Goal: Task Accomplishment & Management: Manage account settings

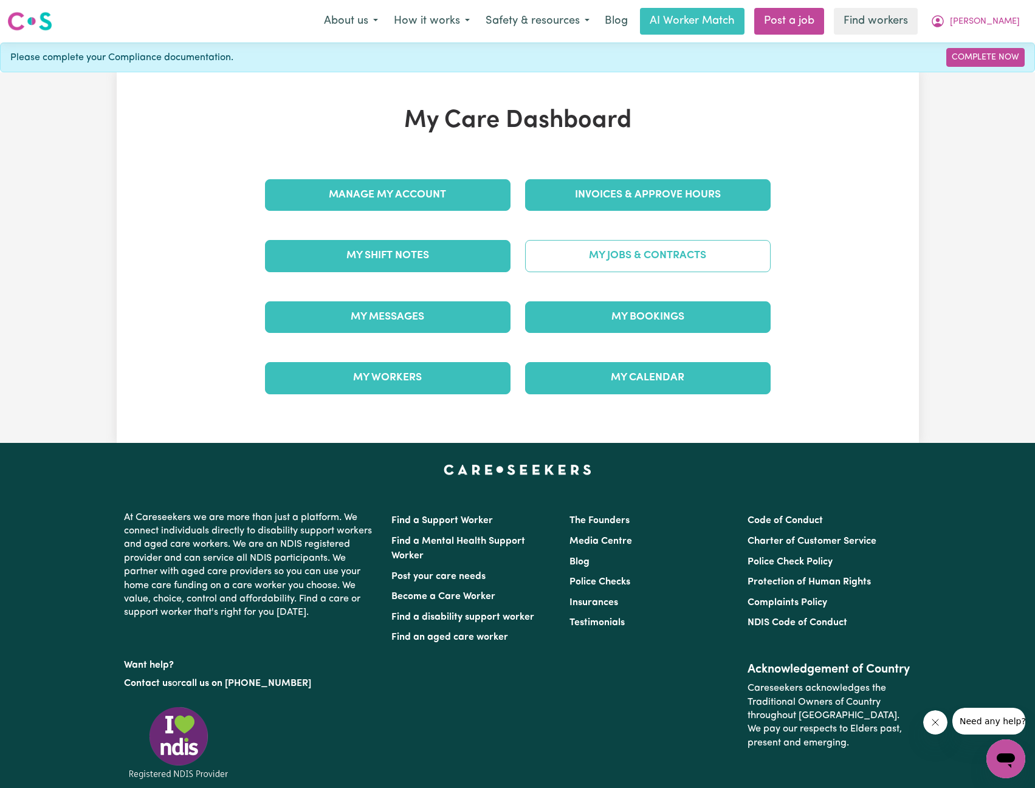
click at [637, 257] on link "My Jobs & Contracts" at bounding box center [648, 256] width 246 height 32
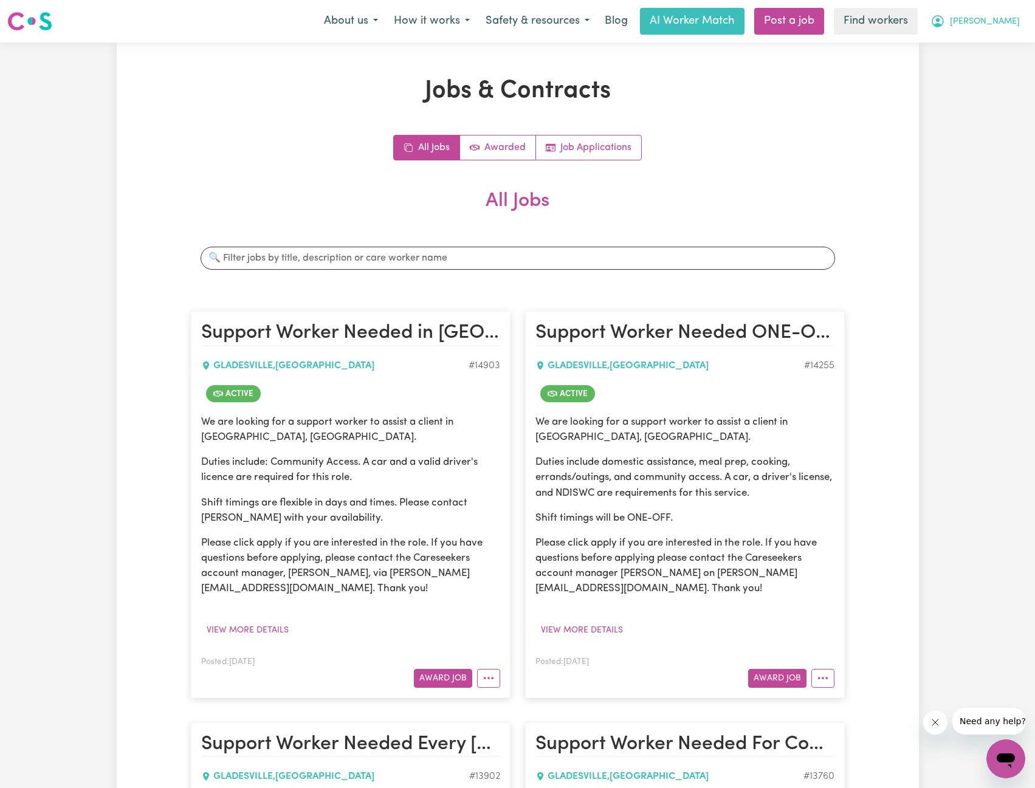
click at [994, 12] on button "[PERSON_NAME]" at bounding box center [975, 22] width 105 height 26
click at [986, 36] on link "My Dashboard" at bounding box center [979, 47] width 96 height 23
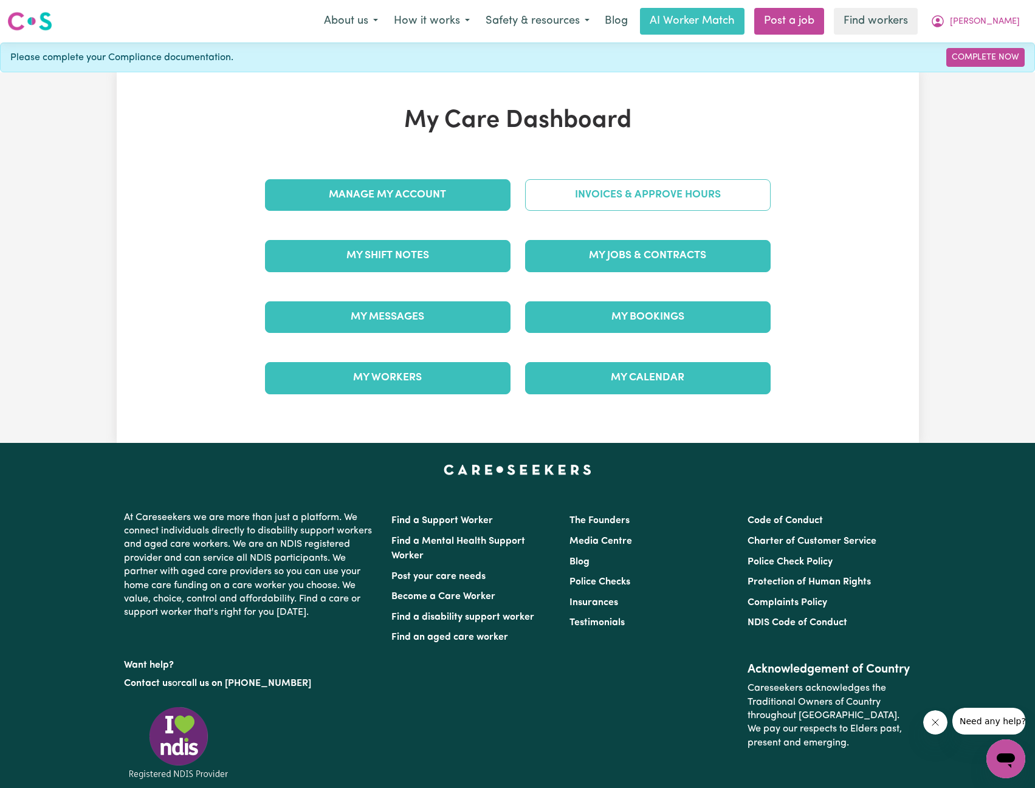
click at [638, 201] on link "Invoices & Approve Hours" at bounding box center [648, 195] width 246 height 32
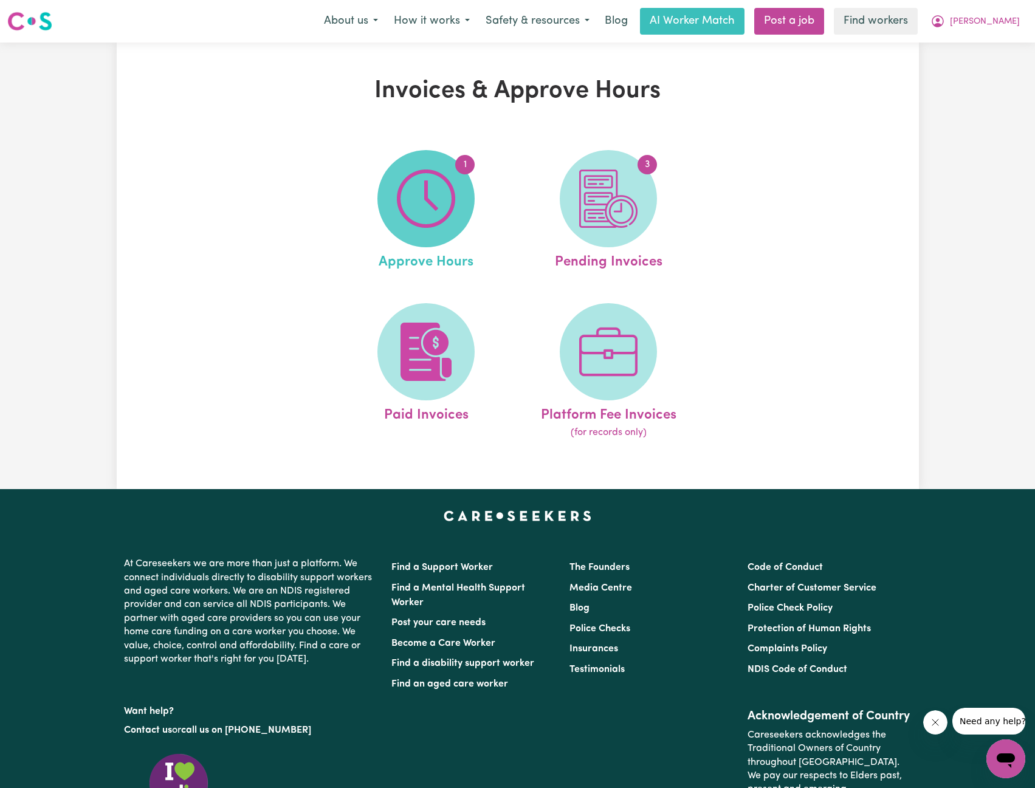
click at [449, 216] on img at bounding box center [426, 199] width 58 height 58
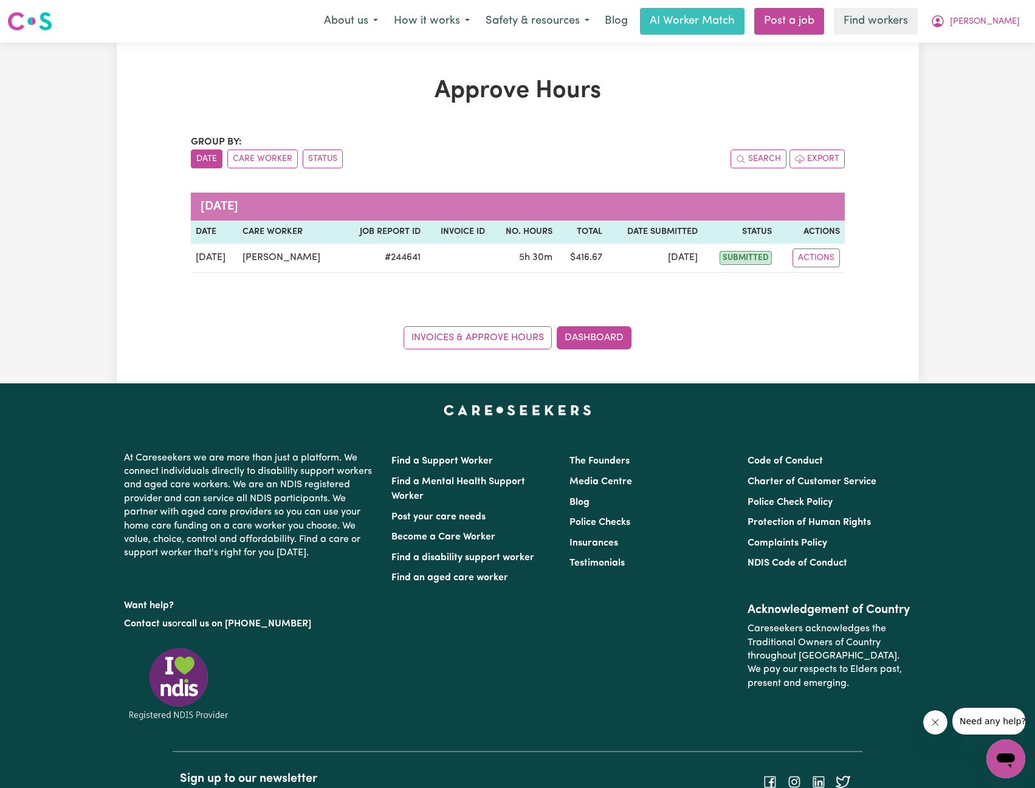
click at [985, 85] on div "Approve Hours Group by: Date Care Worker Status Search Export October 2025 Date…" at bounding box center [517, 213] width 1035 height 341
click at [1001, 18] on span "[PERSON_NAME]" at bounding box center [985, 21] width 70 height 13
click at [986, 35] on div "My Dashboard Logout" at bounding box center [978, 58] width 97 height 47
click at [960, 38] on link "My Dashboard" at bounding box center [979, 47] width 96 height 23
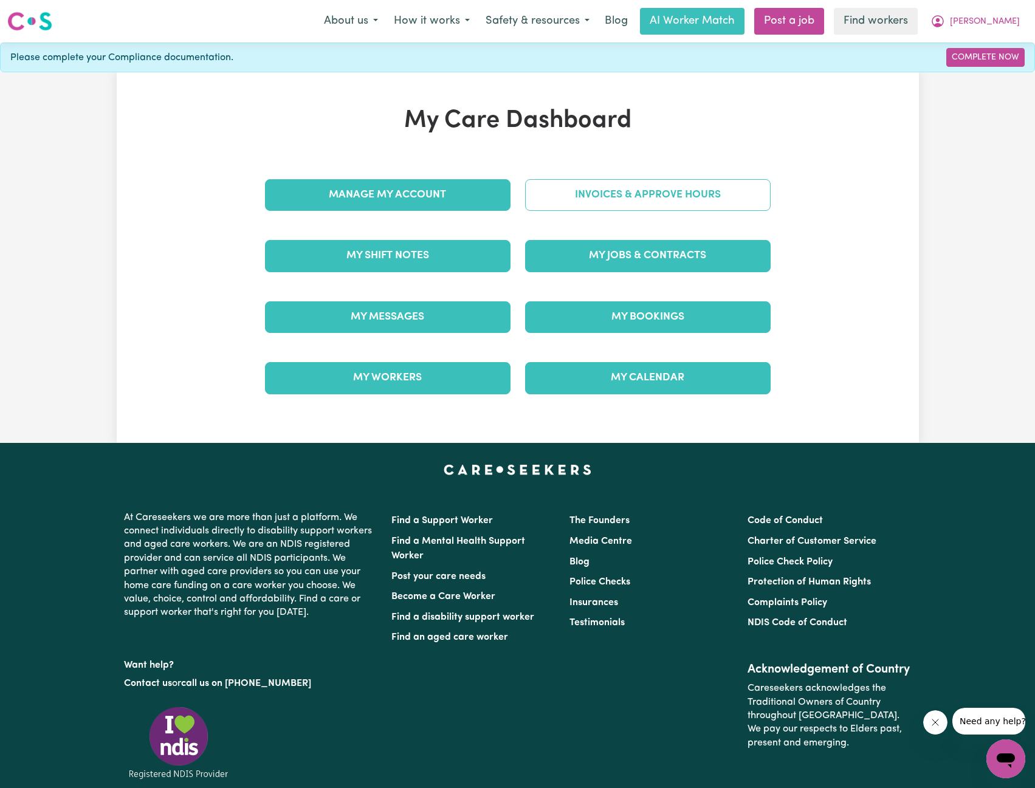
click at [629, 195] on link "Invoices & Approve Hours" at bounding box center [648, 195] width 246 height 32
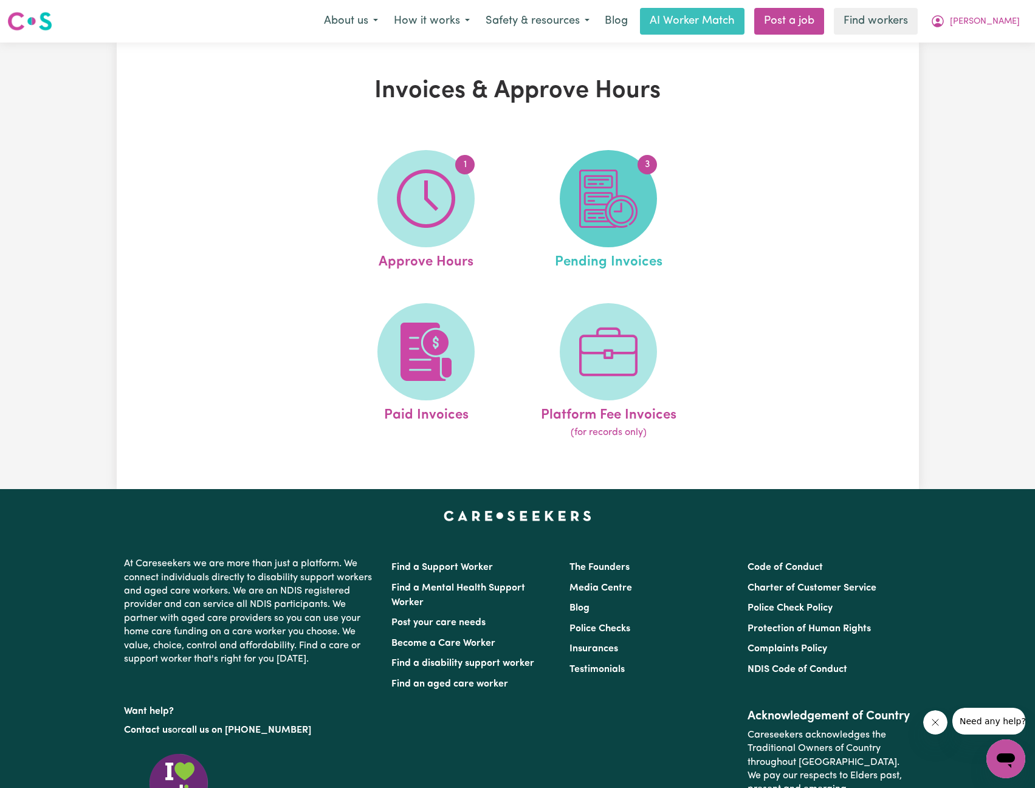
click at [599, 207] on img at bounding box center [608, 199] width 58 height 58
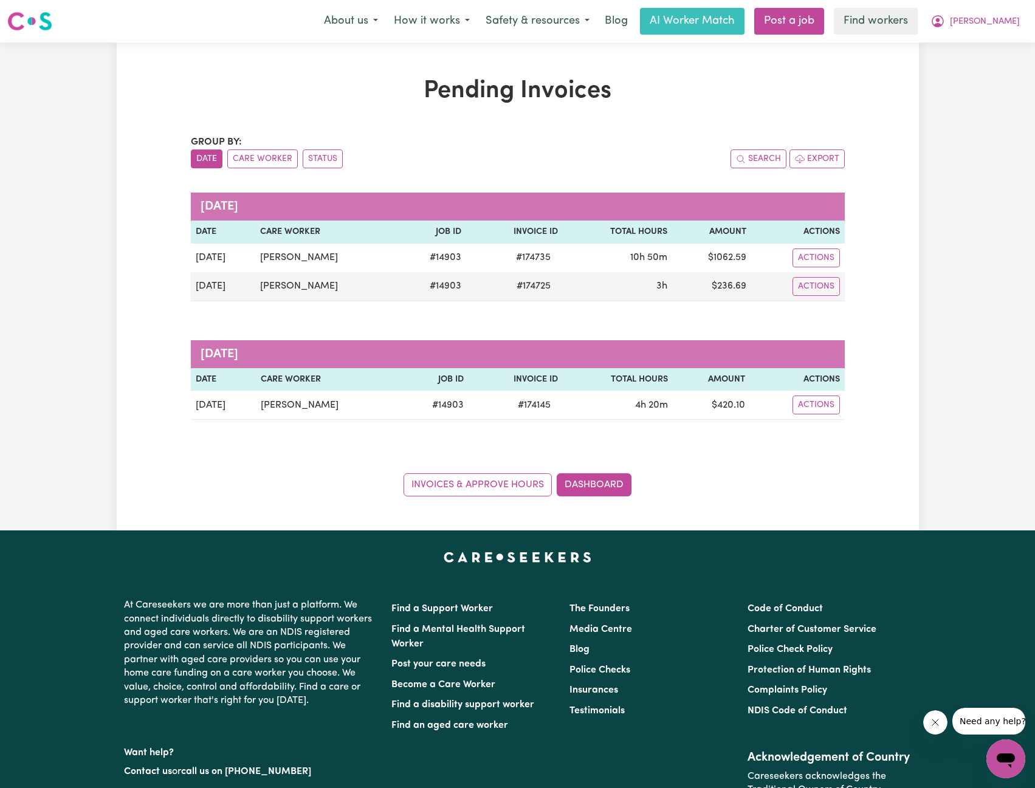
click at [734, 441] on div "Group by: Date Care Worker Status Search Export October 2025 Date Care Worker J…" at bounding box center [518, 316] width 654 height 362
drag, startPoint x: 892, startPoint y: 279, endPoint x: 943, endPoint y: 120, distance: 167.4
click at [892, 278] on div "Pending Invoices Group by: Date Care Worker Status Search Export October 2025 D…" at bounding box center [518, 287] width 802 height 420
click at [1005, 15] on button "[PERSON_NAME]" at bounding box center [975, 22] width 105 height 26
click at [969, 42] on link "My Dashboard" at bounding box center [979, 47] width 96 height 23
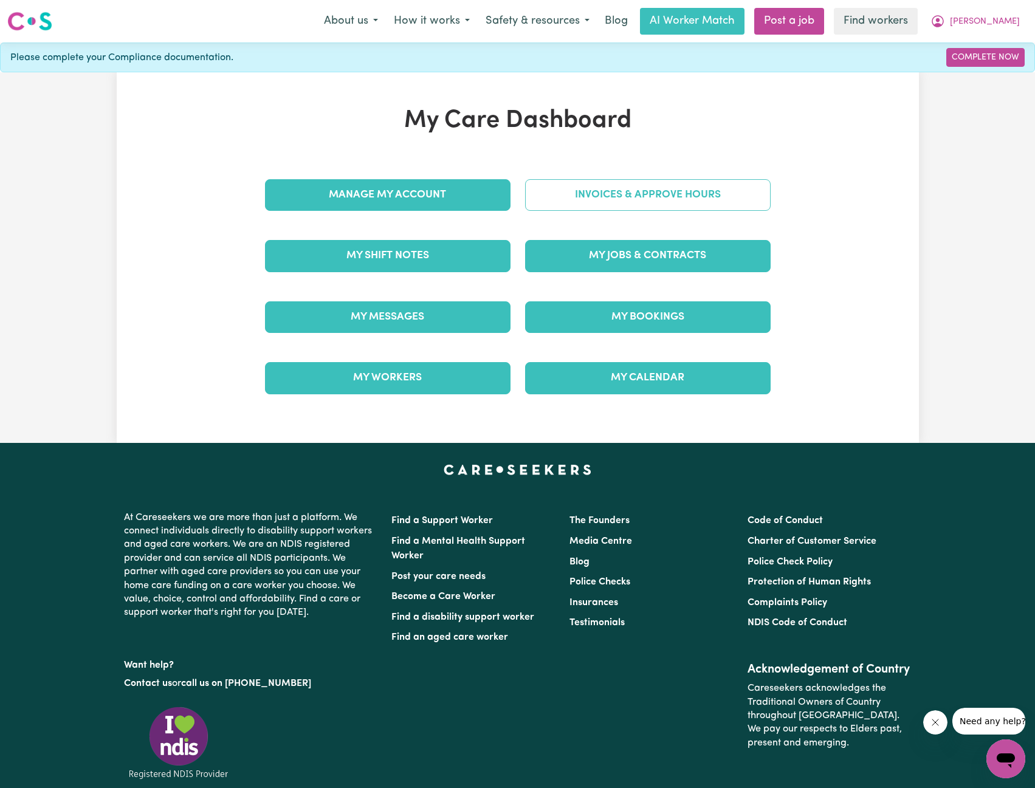
click at [616, 196] on link "Invoices & Approve Hours" at bounding box center [648, 195] width 246 height 32
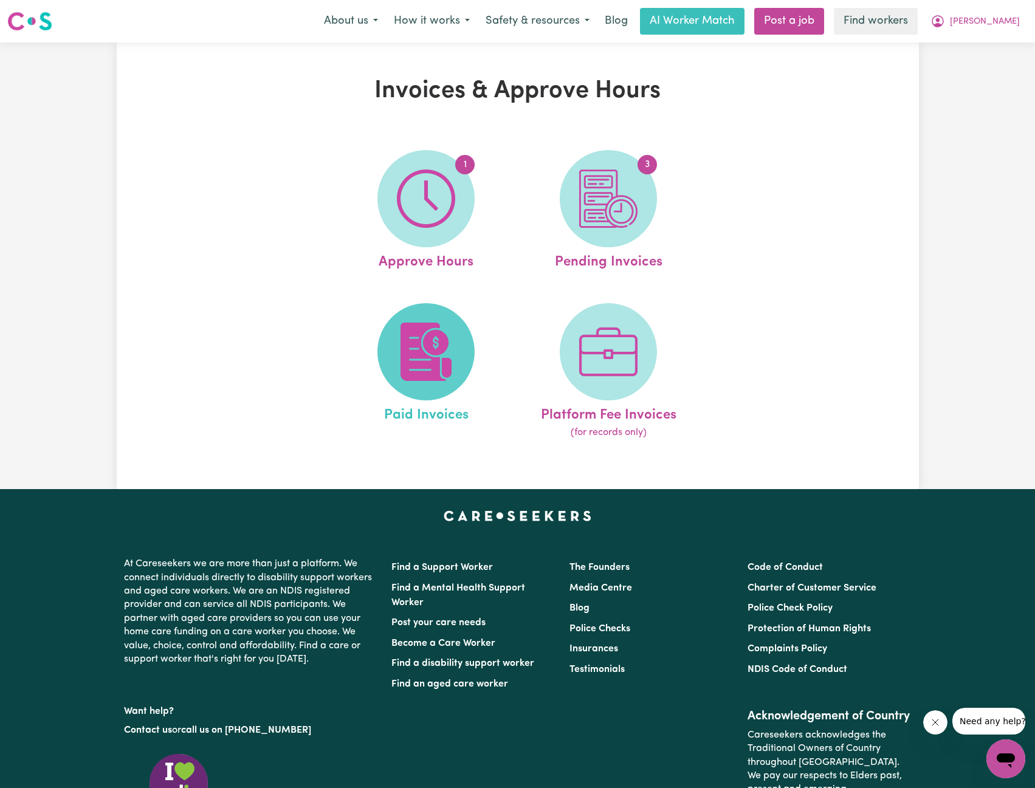
click at [428, 357] on img at bounding box center [426, 352] width 58 height 58
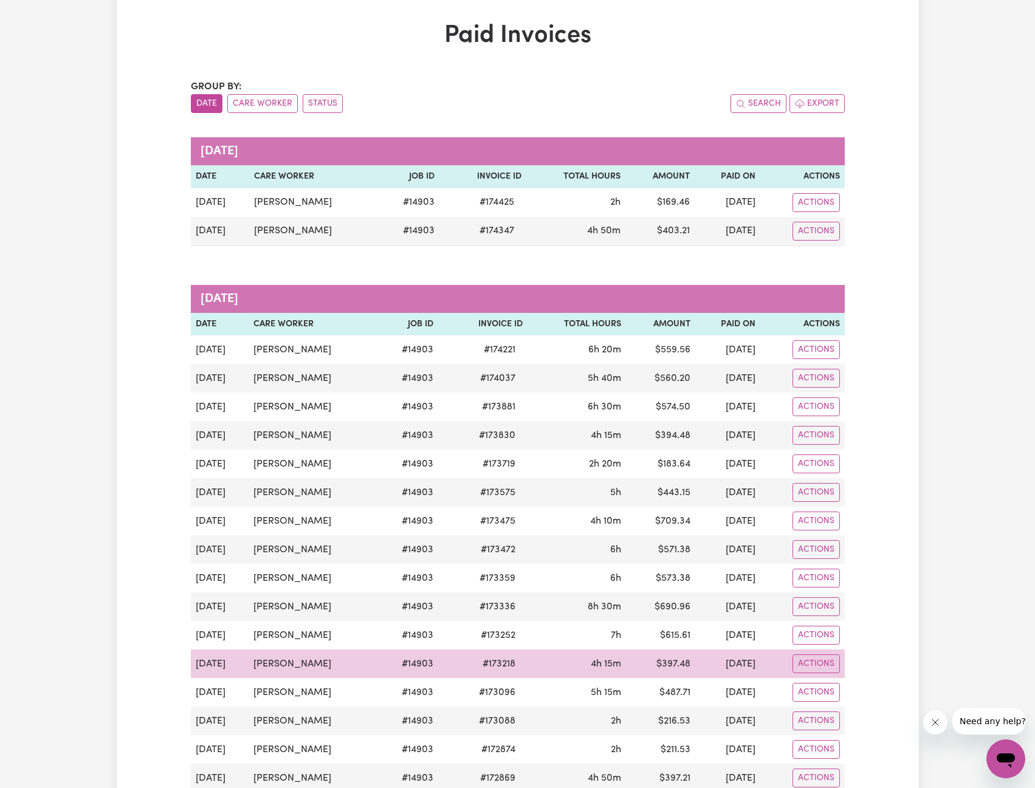
scroll to position [61, 0]
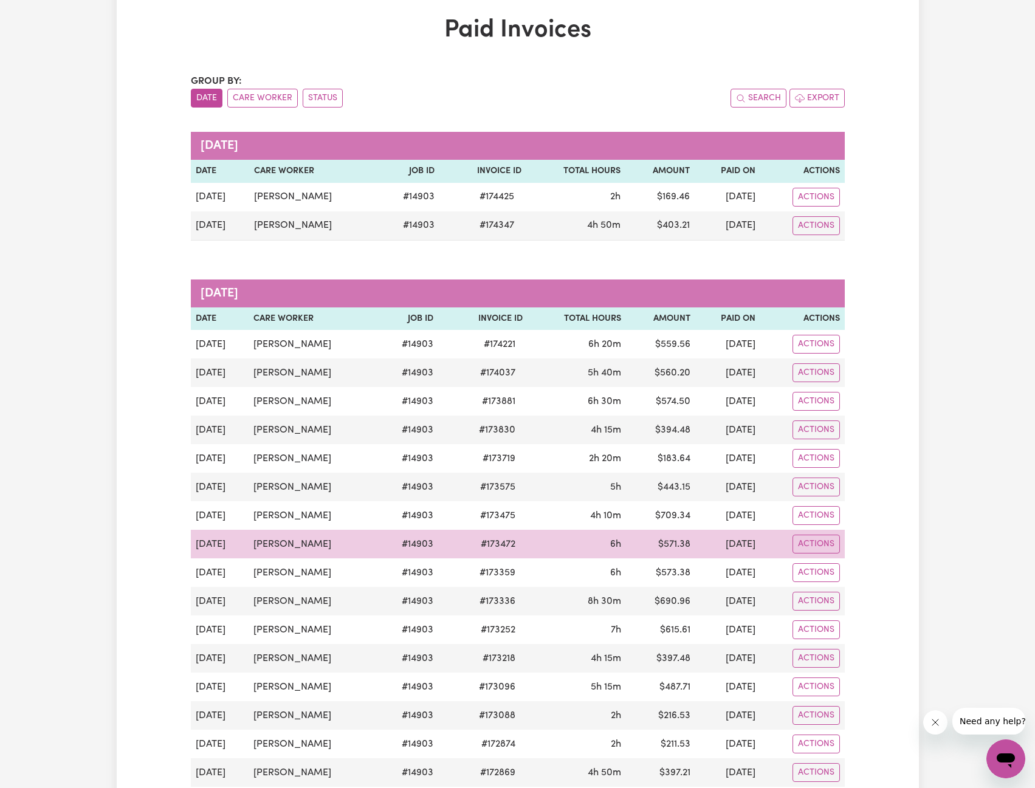
click at [531, 555] on td "6h" at bounding box center [577, 544] width 98 height 29
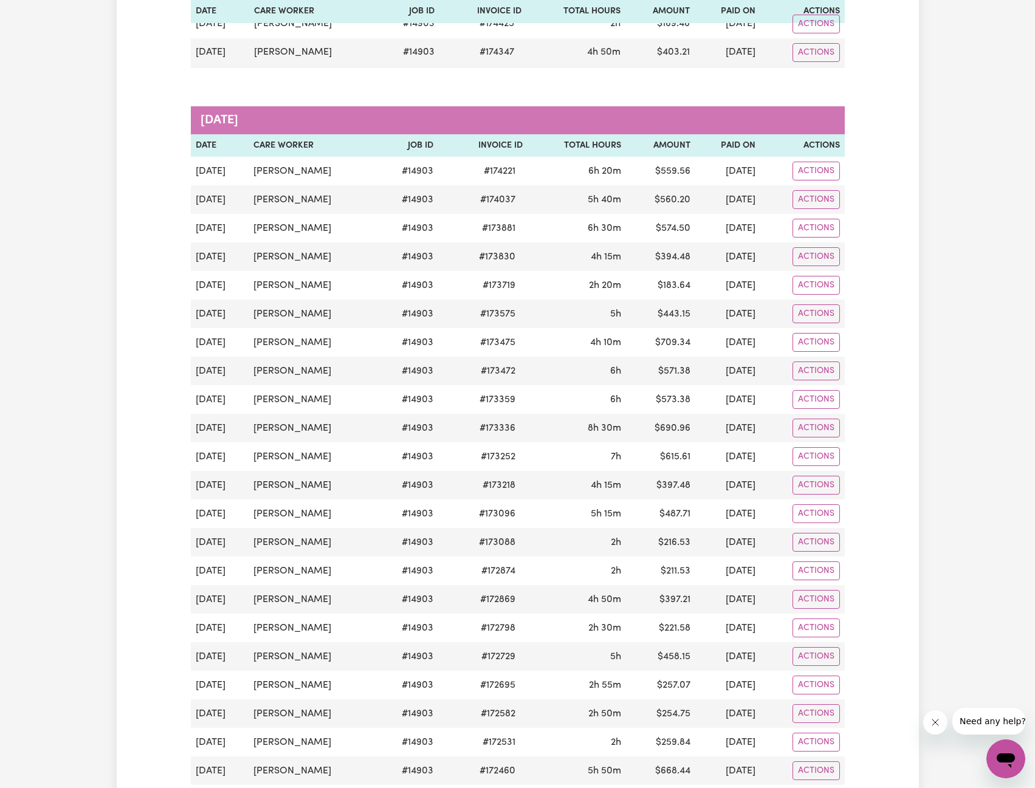
scroll to position [0, 0]
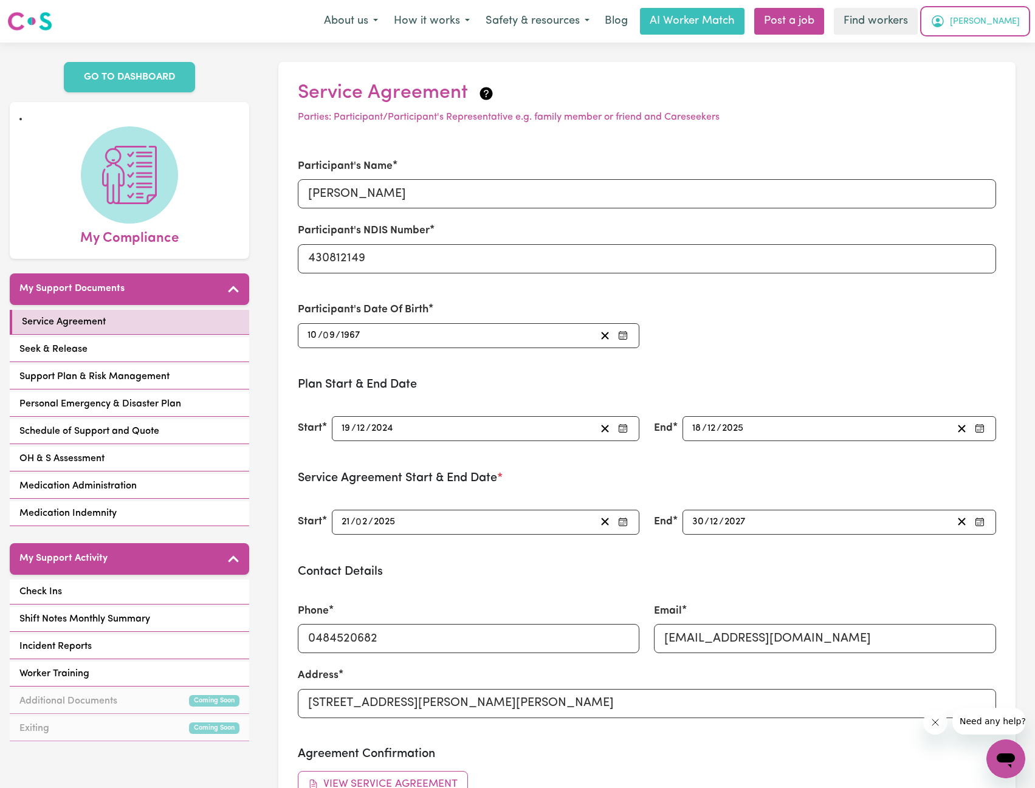
click at [978, 11] on button "Christine" at bounding box center [975, 22] width 105 height 26
click at [970, 65] on link "Logout" at bounding box center [979, 69] width 96 height 23
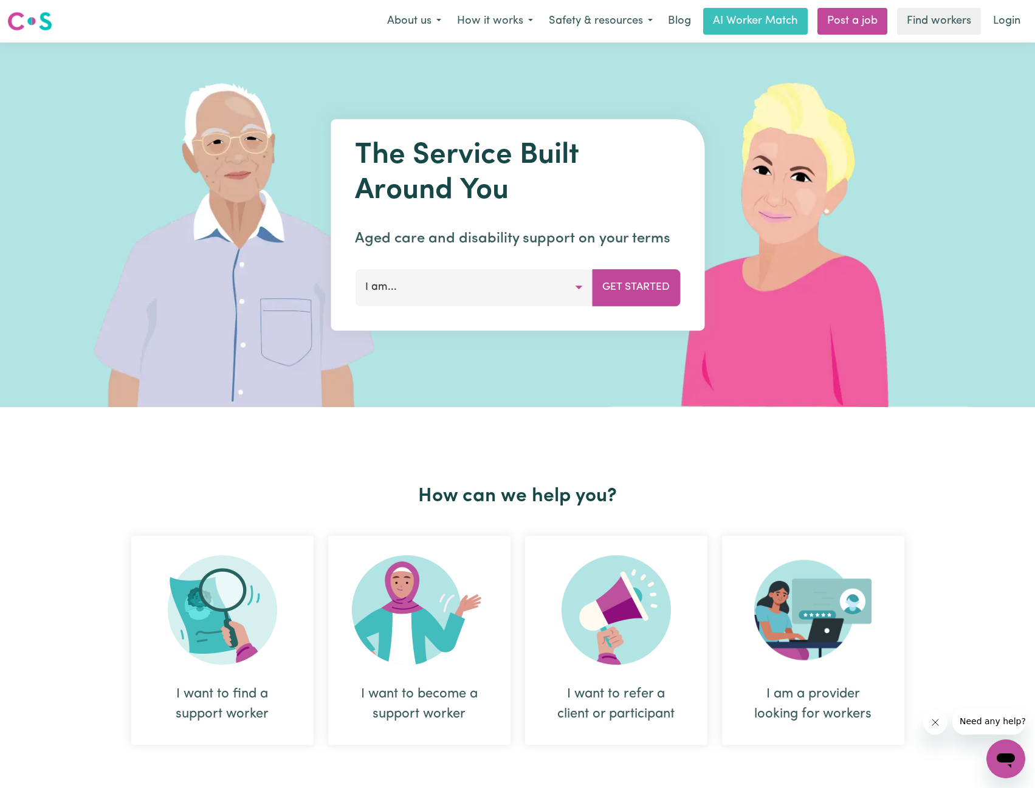
click at [1002, 22] on link "Login" at bounding box center [1007, 21] width 42 height 27
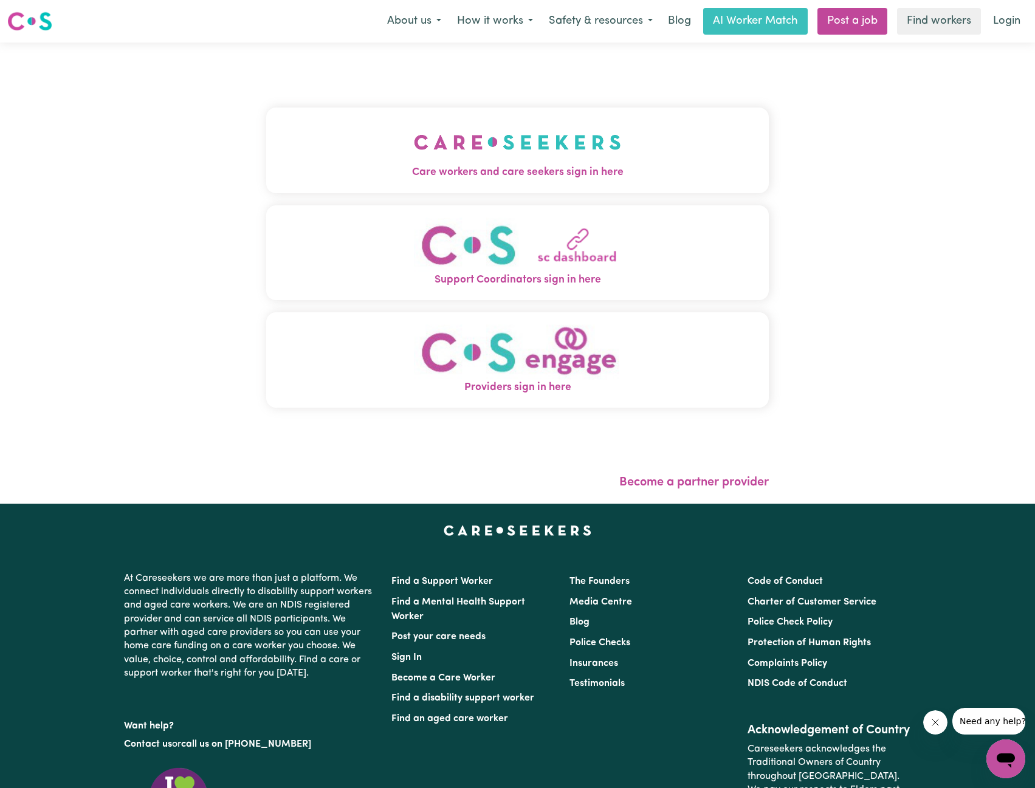
click at [635, 156] on button "Care workers and care seekers sign in here" at bounding box center [517, 150] width 503 height 85
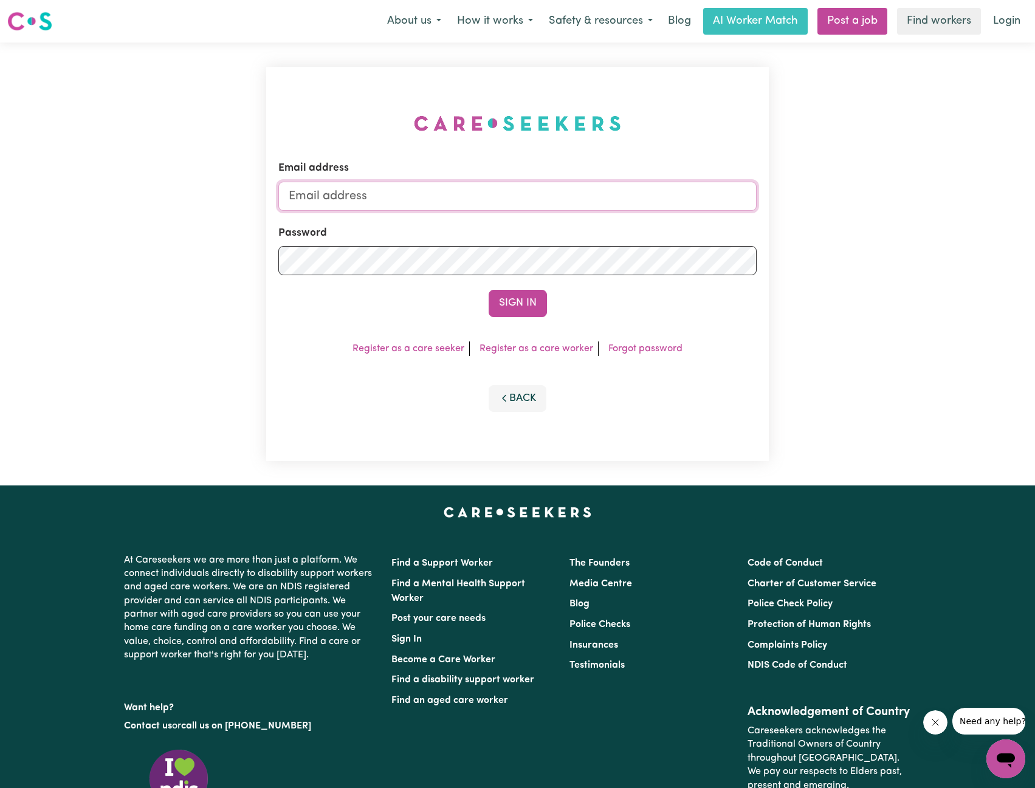
click at [551, 208] on input "Email address" at bounding box center [517, 196] width 479 height 29
drag, startPoint x: 352, startPoint y: 197, endPoint x: 577, endPoint y: 232, distance: 227.6
click at [579, 218] on form "Email address superuser~ethan@careseekers.com.au Password Sign In" at bounding box center [517, 238] width 479 height 156
type input "superuser~paulinethomasABF@careseekers.com.au"
click at [517, 311] on button "Sign In" at bounding box center [518, 303] width 58 height 27
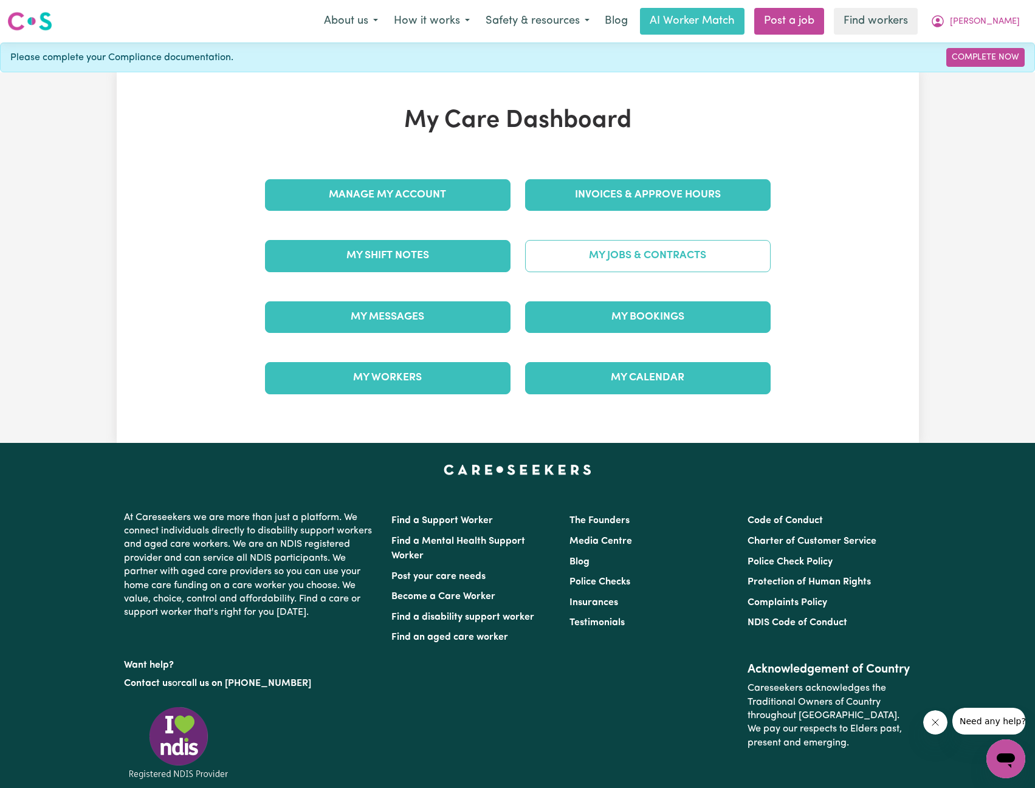
click at [669, 242] on link "My Jobs & Contracts" at bounding box center [648, 256] width 246 height 32
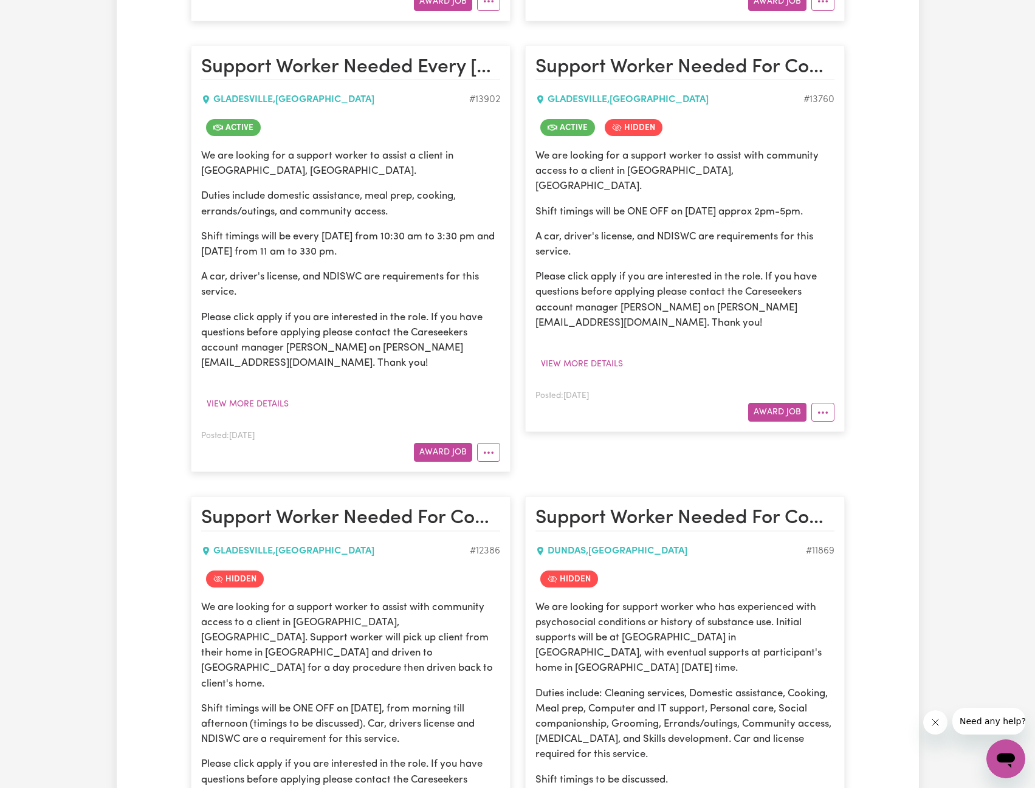
scroll to position [669, 0]
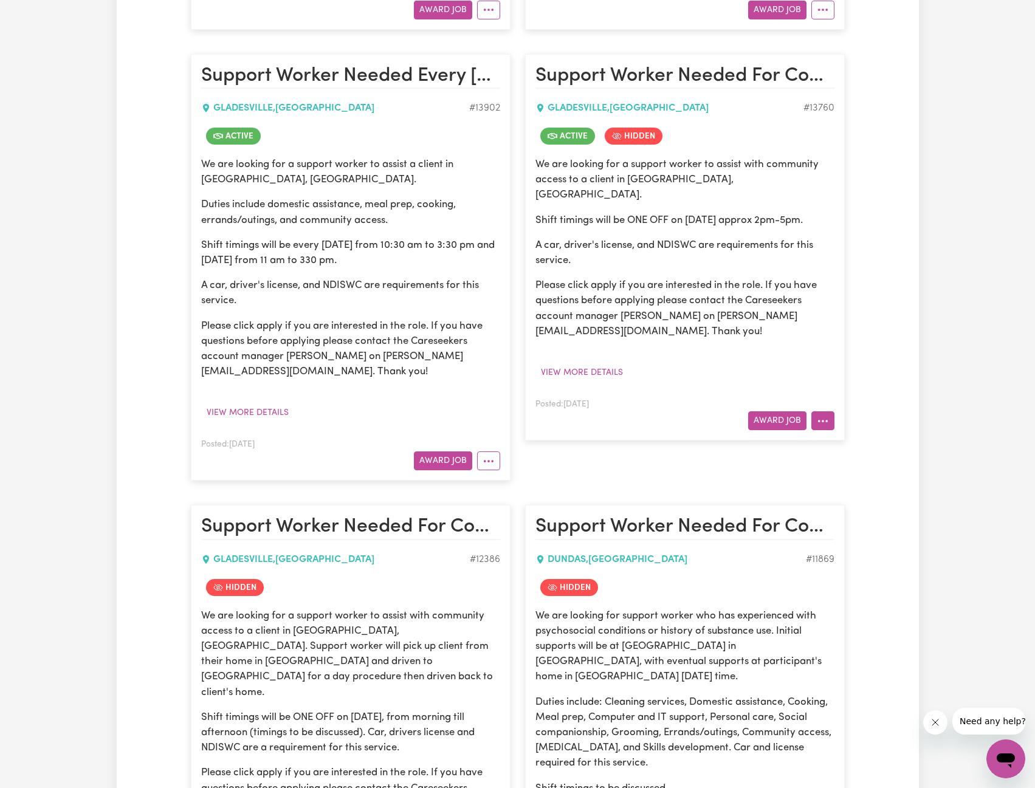
click at [819, 418] on icon "More options" at bounding box center [823, 421] width 12 height 12
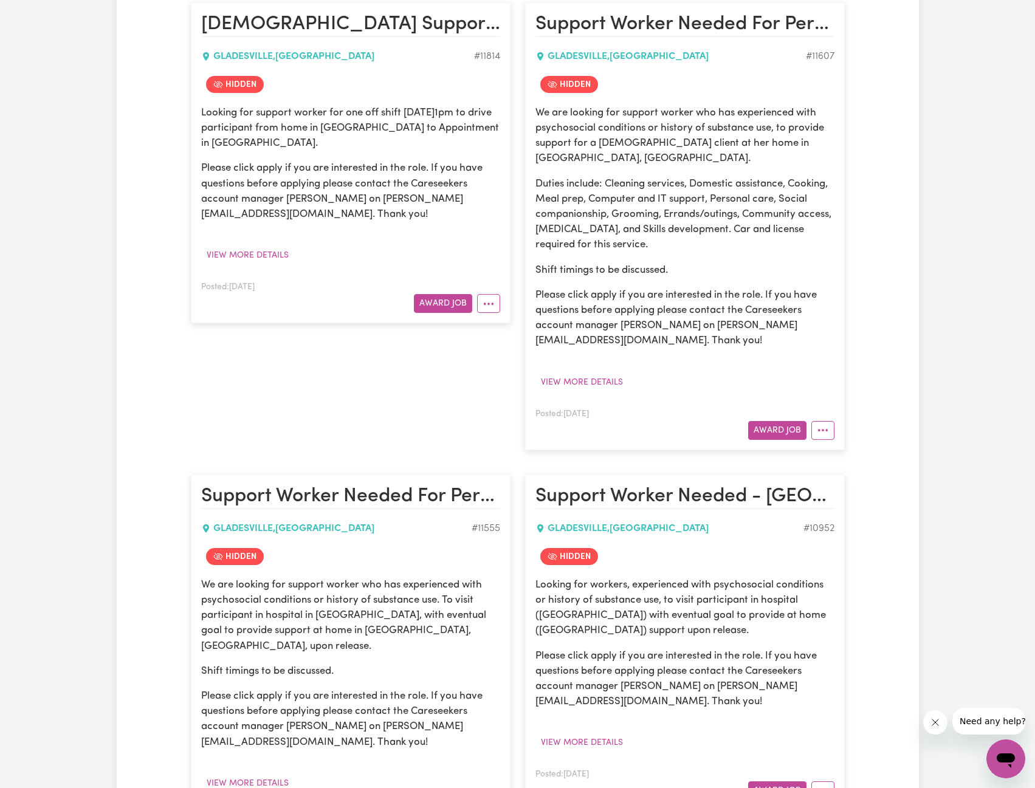
scroll to position [1641, 0]
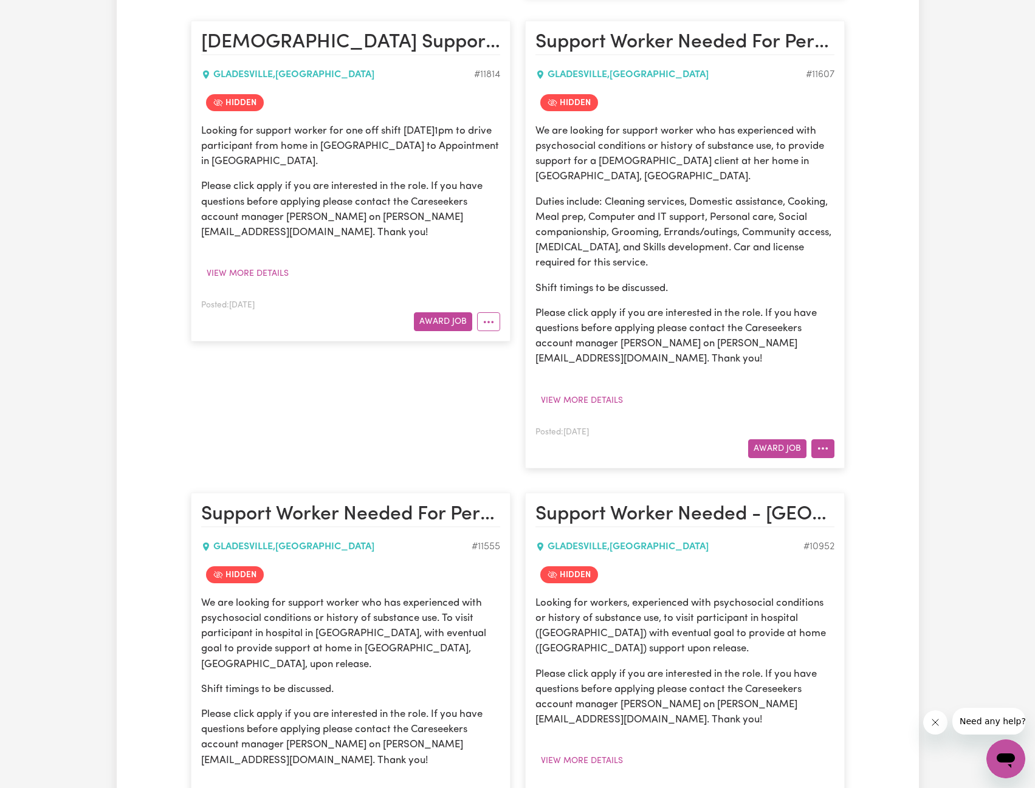
click at [821, 442] on icon "More options" at bounding box center [823, 448] width 12 height 12
click at [839, 466] on link "Un-hide Job" at bounding box center [860, 478] width 96 height 24
click at [823, 439] on button "More options" at bounding box center [822, 448] width 23 height 19
click at [797, 385] on div "We are looking for support worker who has experienced with psychosocial conditi…" at bounding box center [684, 266] width 299 height 287
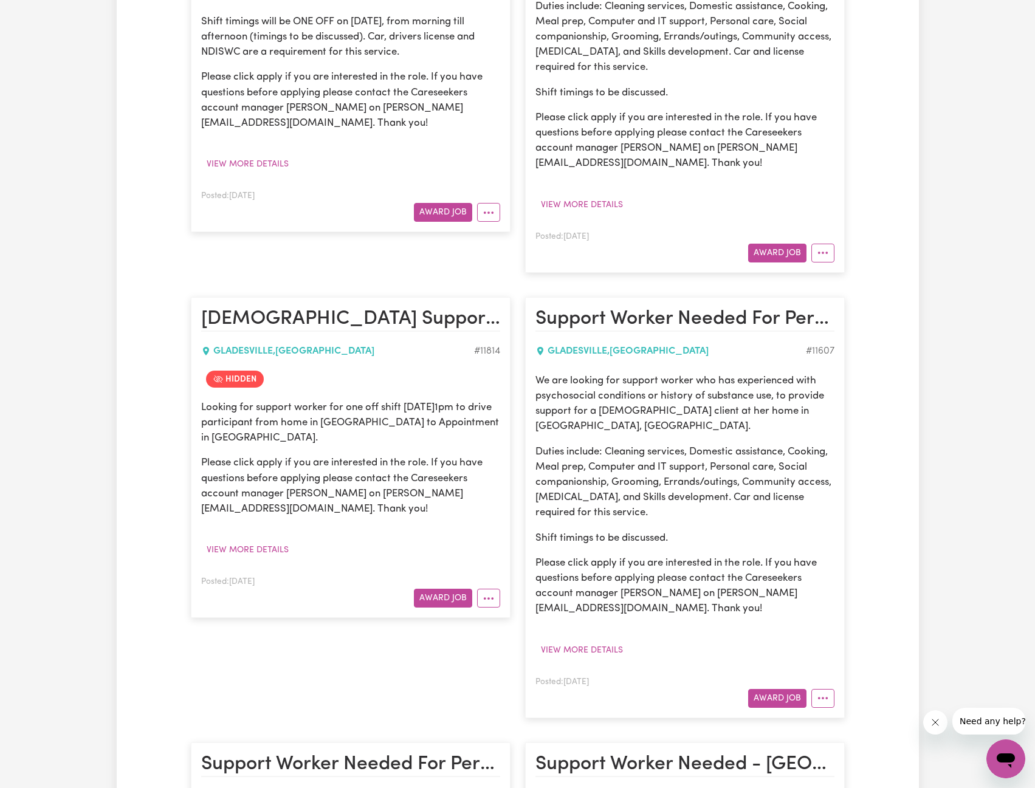
scroll to position [1398, 0]
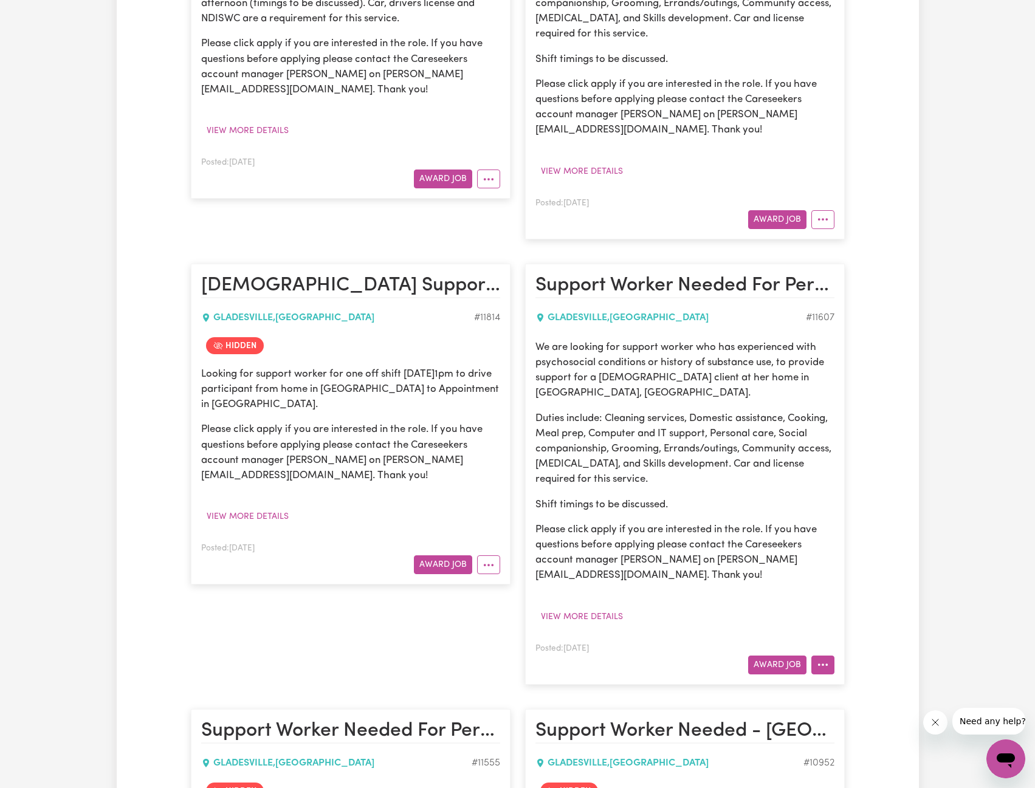
click at [827, 656] on button "More options" at bounding box center [822, 665] width 23 height 19
click at [860, 682] on link "Hide Job" at bounding box center [860, 694] width 96 height 24
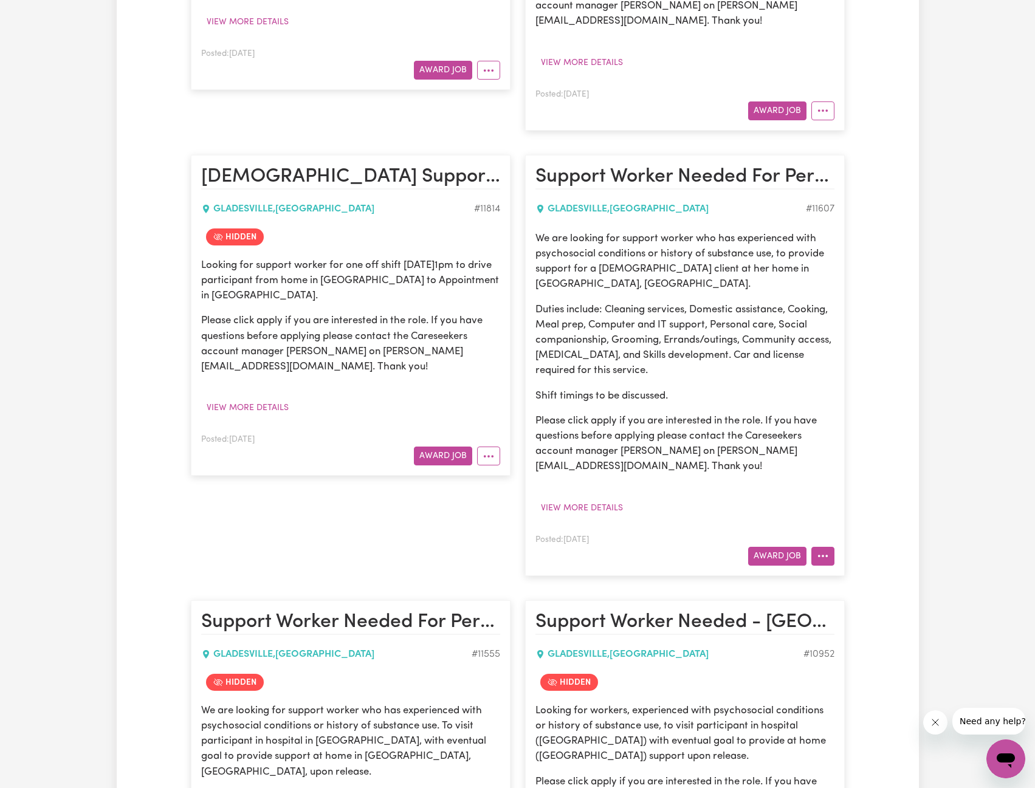
scroll to position [1519, 0]
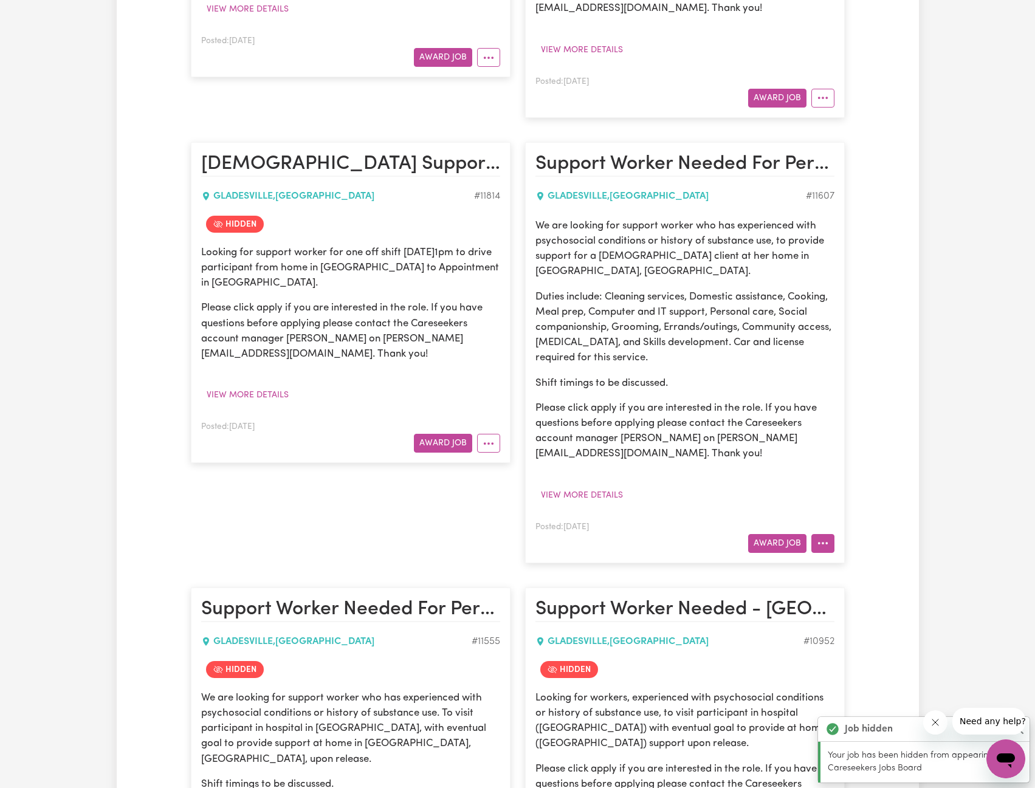
click at [824, 537] on icon "More options" at bounding box center [823, 543] width 12 height 12
click at [489, 441] on button "More options" at bounding box center [488, 443] width 23 height 19
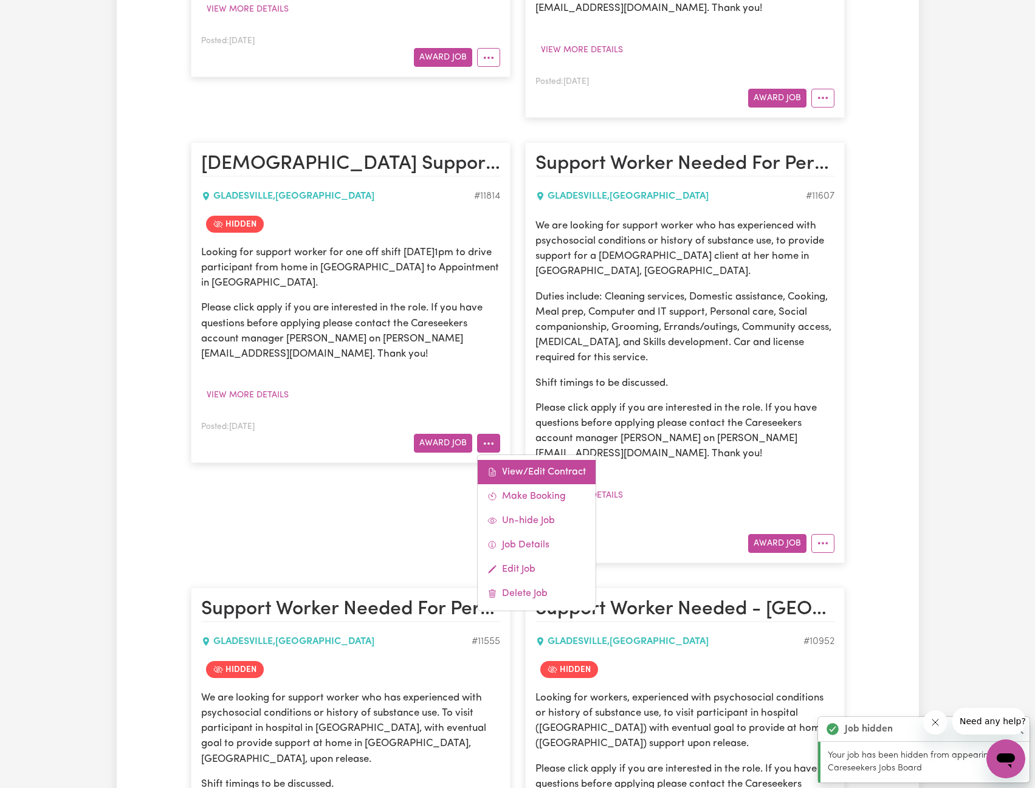
click at [535, 465] on link "View/Edit Contract" at bounding box center [537, 472] width 118 height 24
select select "WEEKDAY_DAYTIME"
select select "ASSISTANCE_SELF_CARE"
select select "ONE"
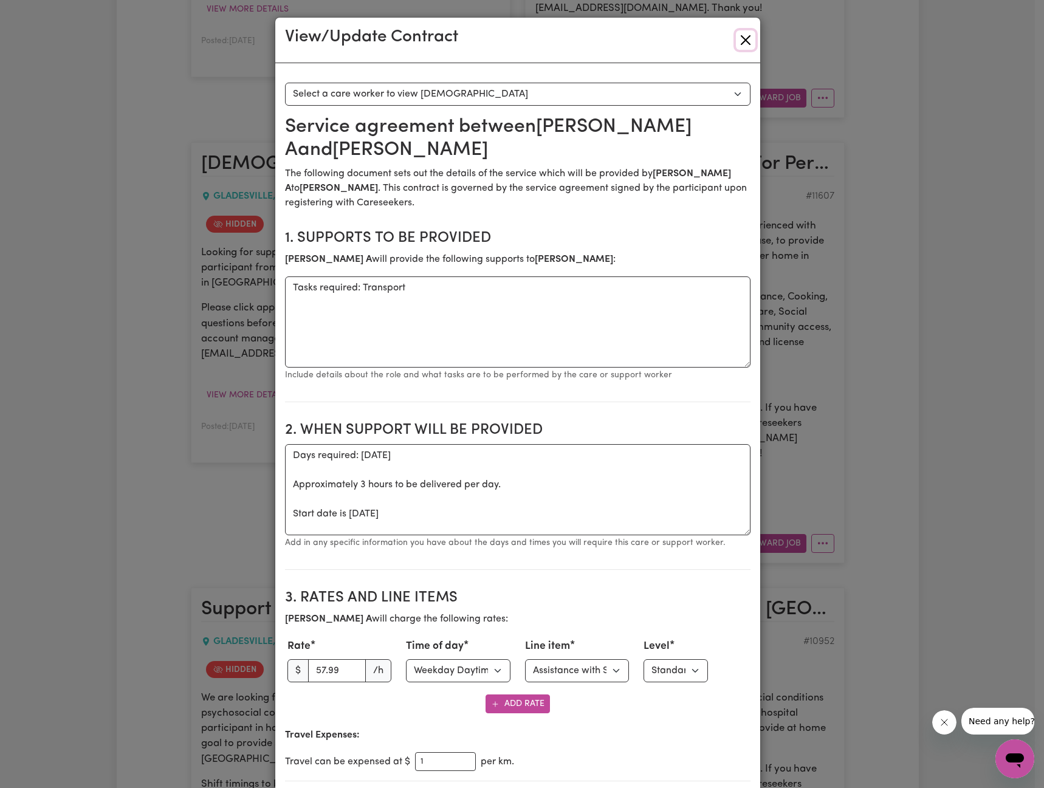
click at [744, 41] on button "Close" at bounding box center [745, 39] width 19 height 19
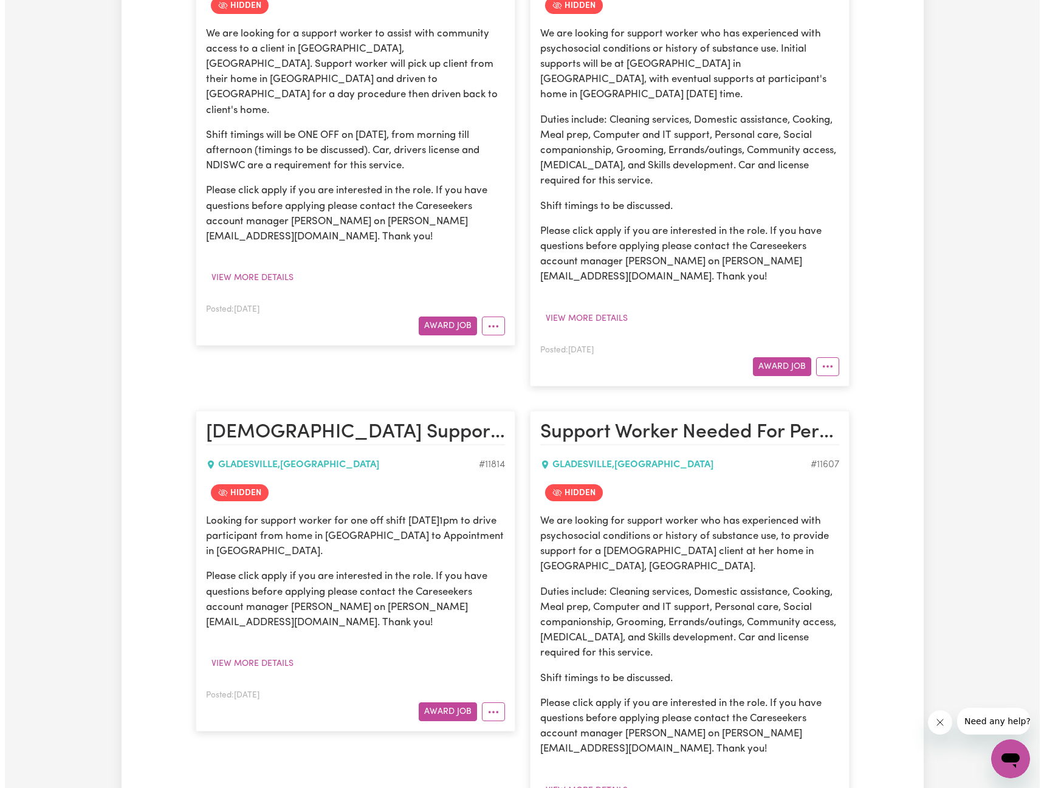
scroll to position [1094, 0]
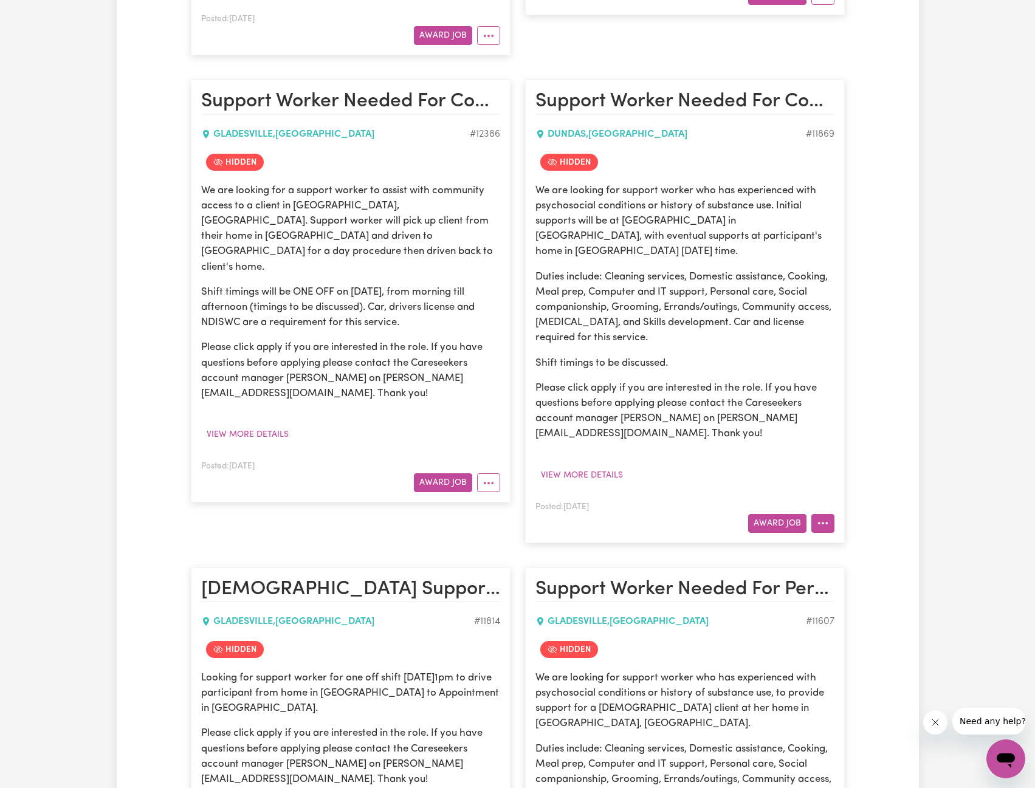
click at [828, 529] on icon "More options" at bounding box center [823, 523] width 12 height 12
click at [852, 543] on link "View/Edit Contract" at bounding box center [871, 552] width 118 height 24
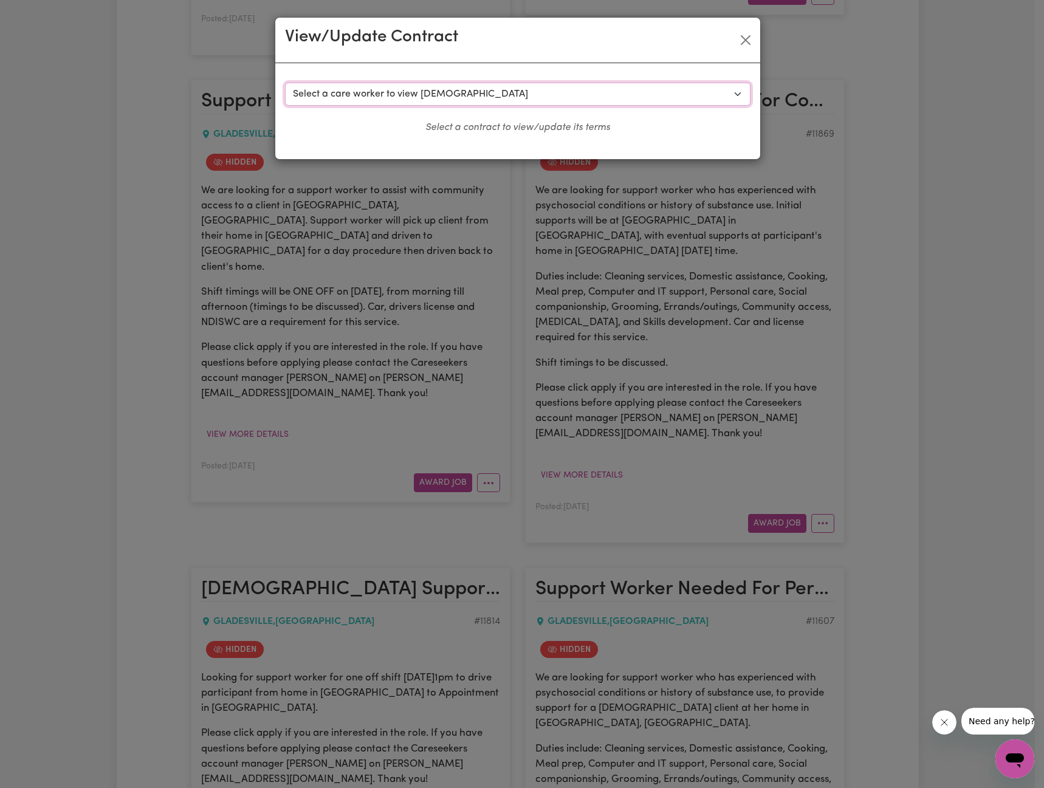
click at [560, 93] on select "Select a care worker to view [DEMOGRAPHIC_DATA] #8878 - [PERSON_NAME] [PERSON_N…" at bounding box center [518, 94] width 466 height 23
select select "8657"
click at [285, 83] on select "Select a care worker to view [DEMOGRAPHIC_DATA] #8878 - [PERSON_NAME] [PERSON_N…" at bounding box center [518, 94] width 466 height 23
select select "WEEKDAY_DAYTIME"
select select "ASSISTANCE_SELF_CARE"
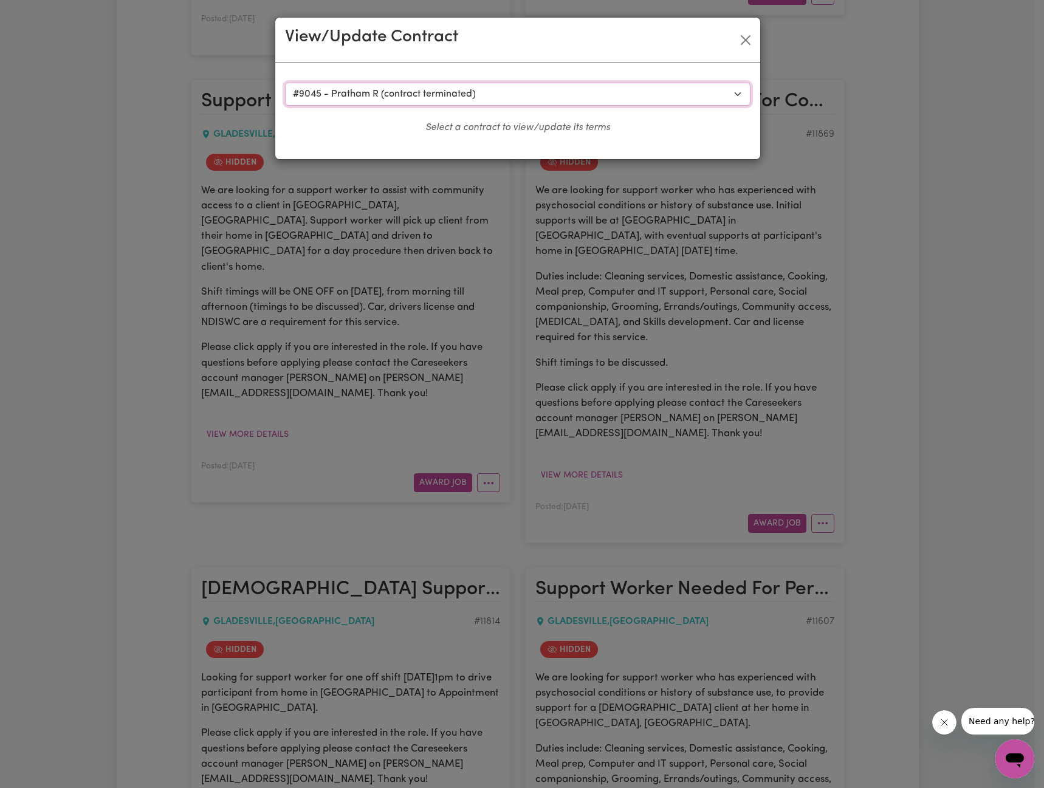
select select "ONE"
select select "[DATE]"
select select "ASSISTANCE_SELF_CARE"
select select "ONE"
select select "PUBLIC_HOLIDAY"
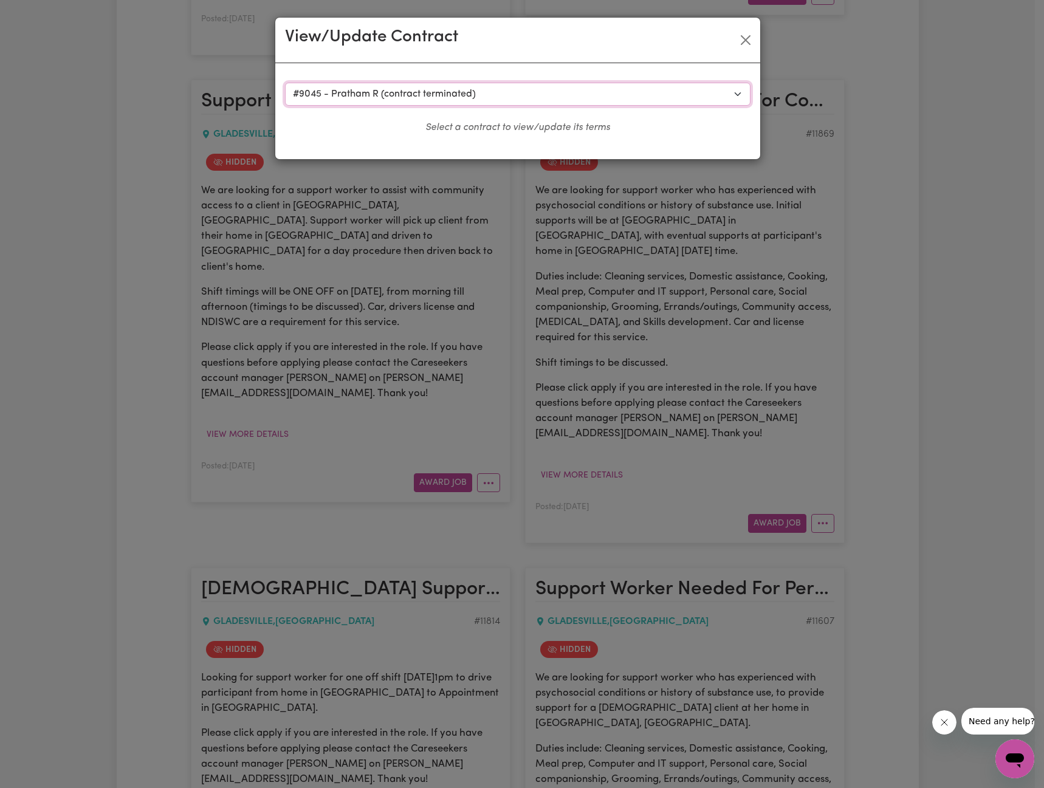
select select "ASSISTANCE_SELF_CARE"
select select "ONE"
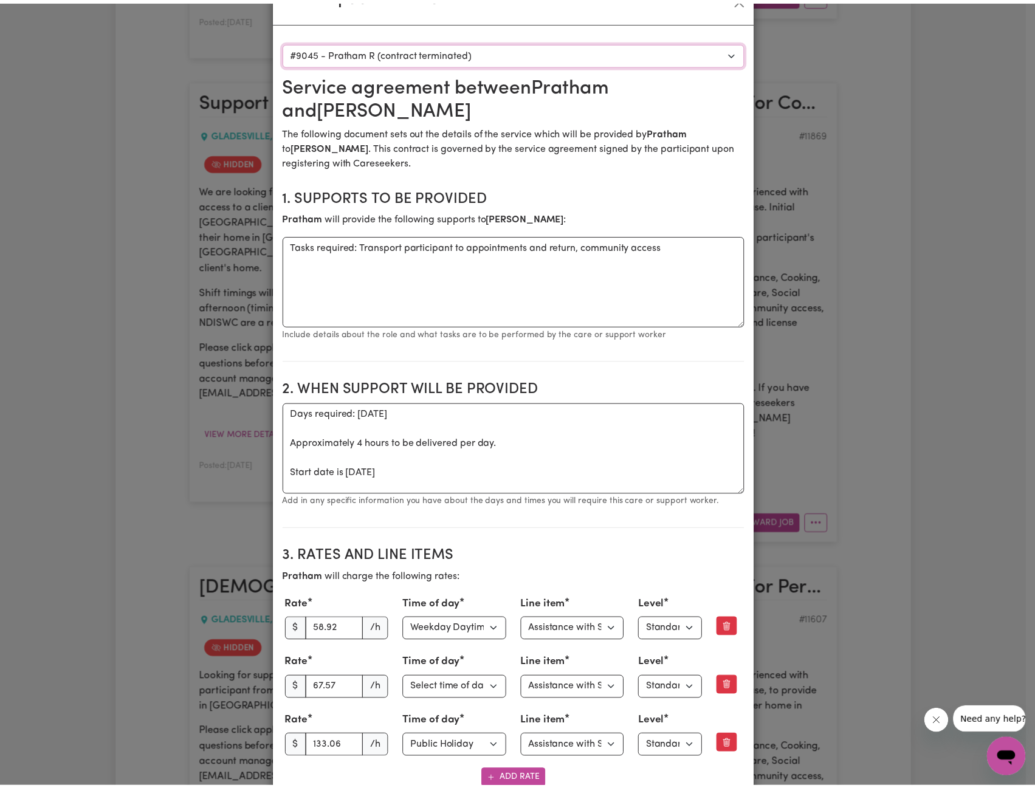
scroll to position [0, 0]
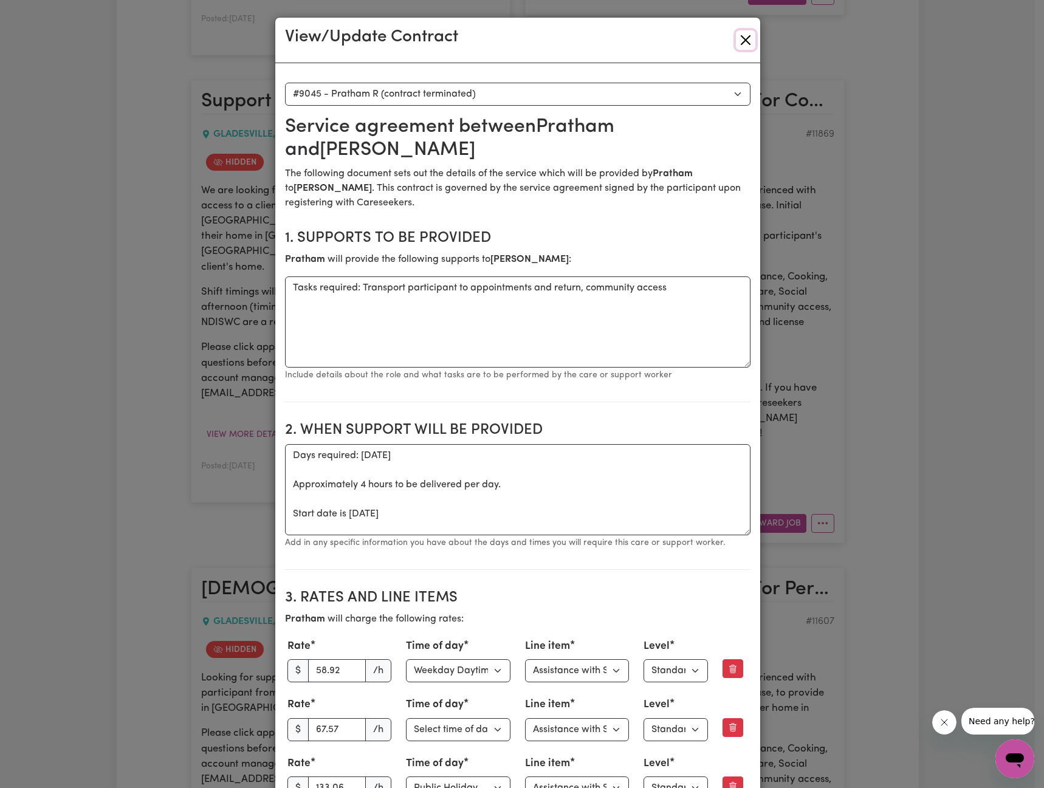
click at [736, 38] on button "Close" at bounding box center [745, 39] width 19 height 19
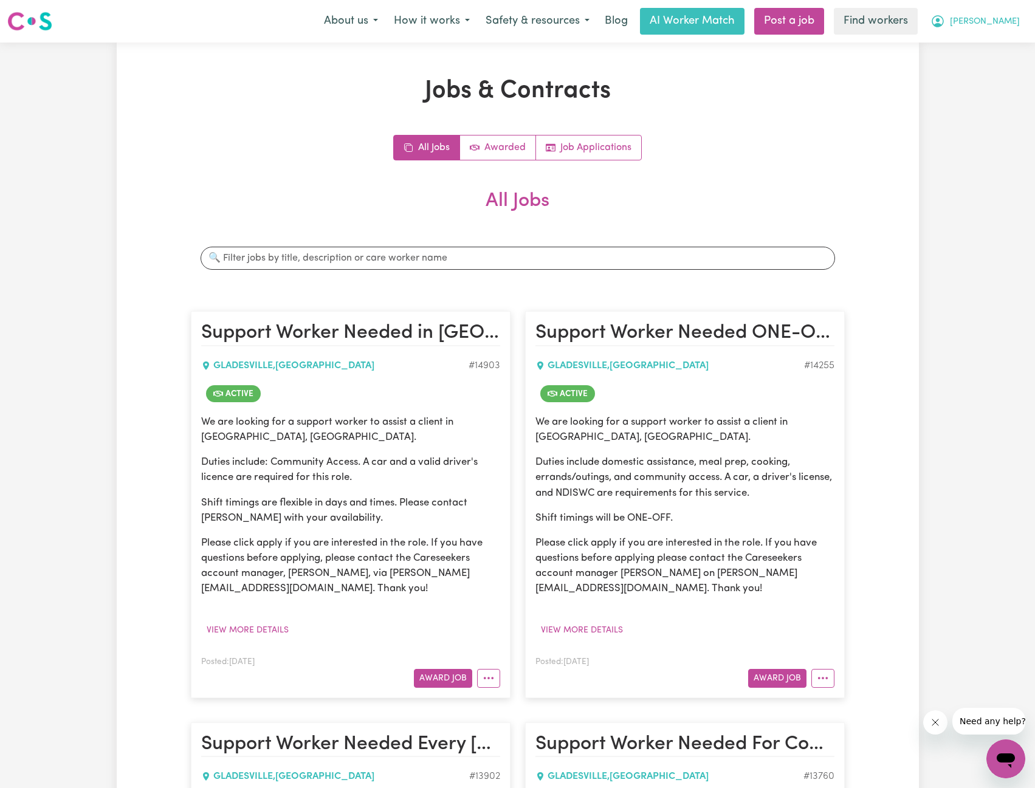
click at [997, 19] on span "[PERSON_NAME]" at bounding box center [985, 21] width 70 height 13
click at [992, 39] on link "My Dashboard" at bounding box center [979, 47] width 96 height 23
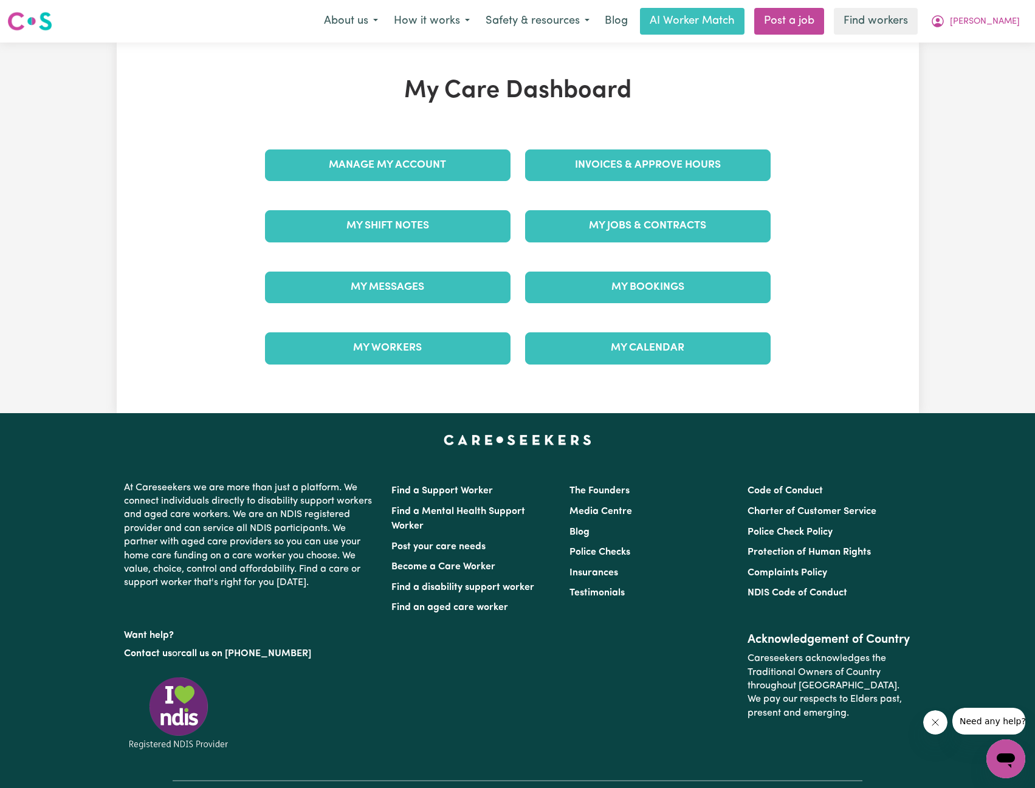
click at [675, 164] on div "My Care Dashboard Manage My Account Invoices & Approve Hours My Shift Notes My …" at bounding box center [517, 228] width 535 height 303
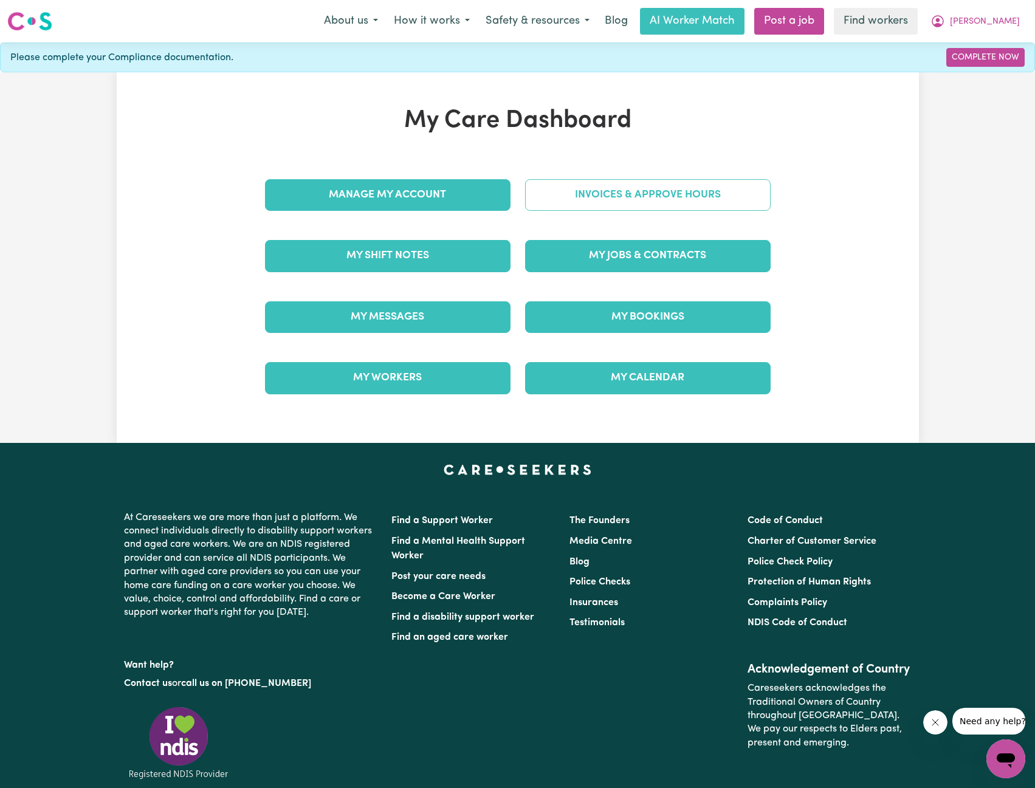
click at [667, 207] on link "Invoices & Approve Hours" at bounding box center [648, 195] width 246 height 32
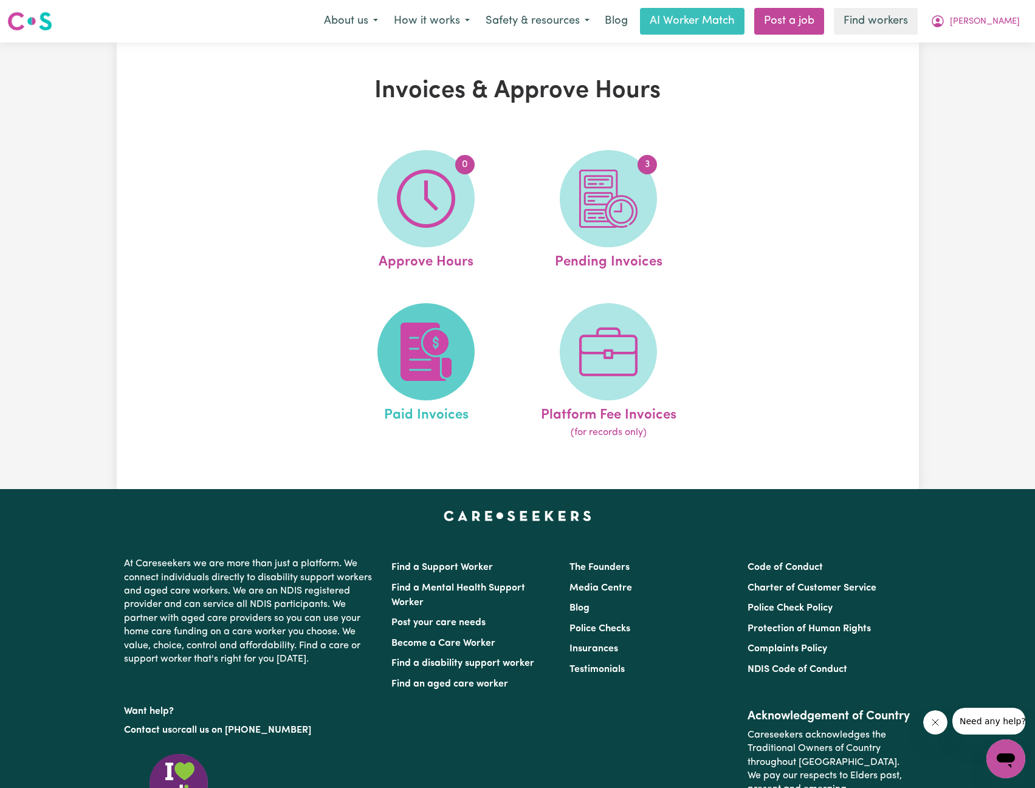
click at [439, 362] on img at bounding box center [426, 352] width 58 height 58
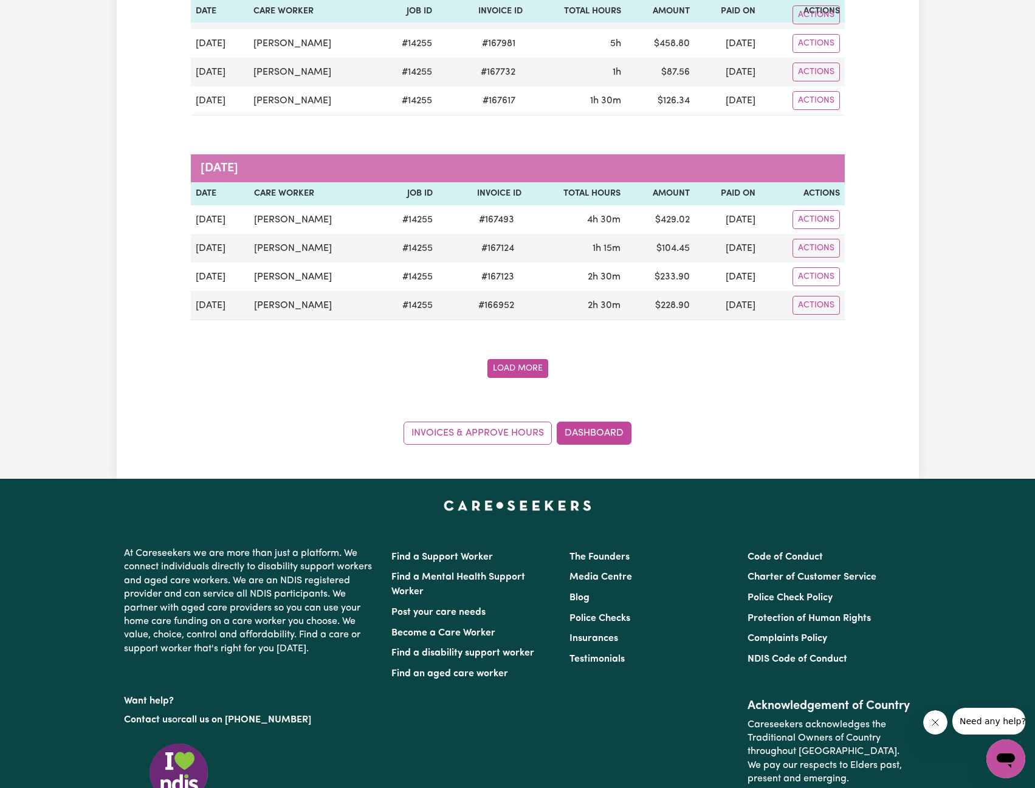
scroll to position [1889, 0]
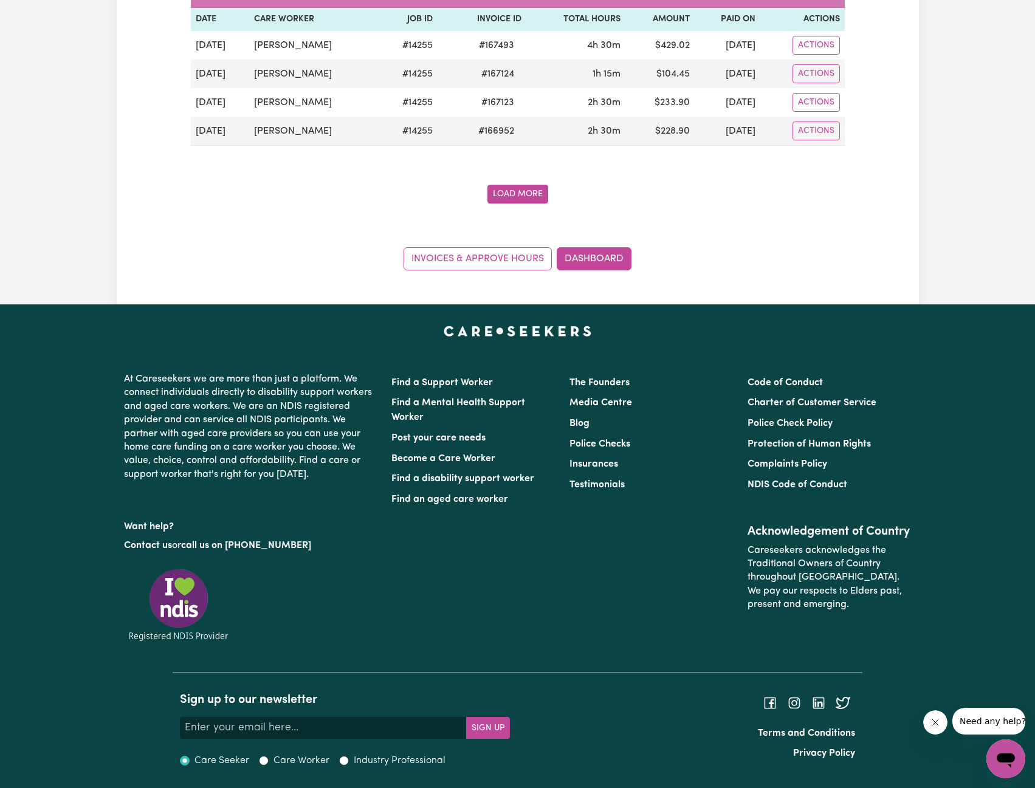
click at [518, 194] on button "Load More" at bounding box center [517, 194] width 61 height 19
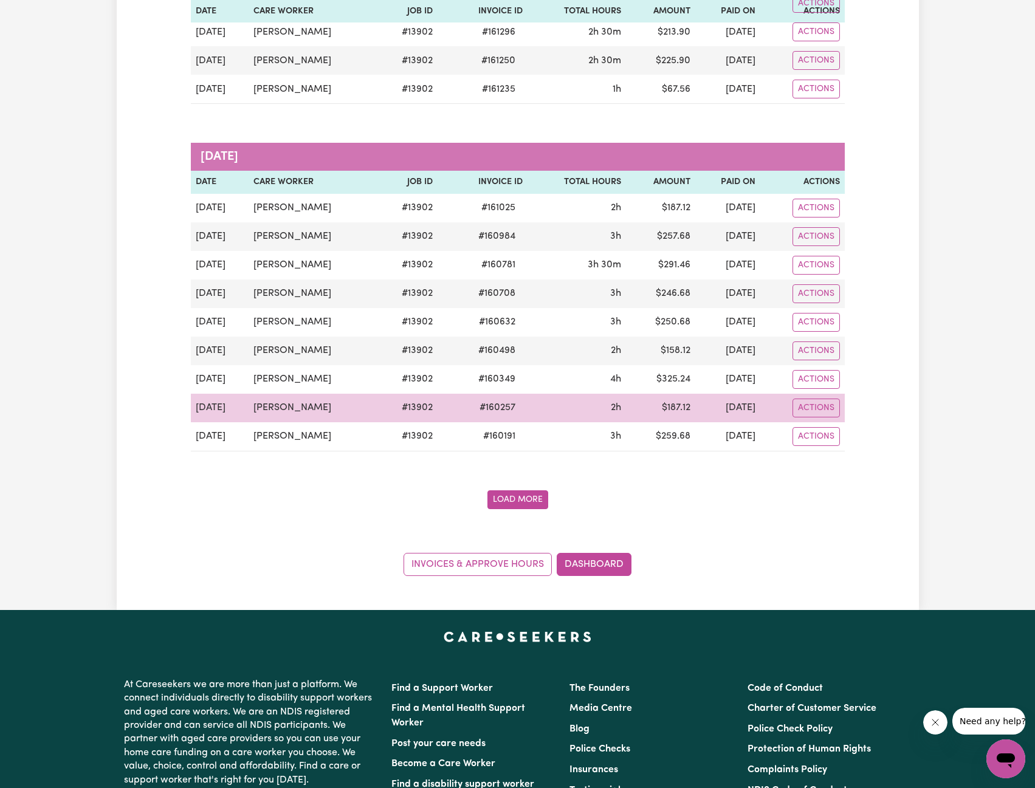
scroll to position [3287, 0]
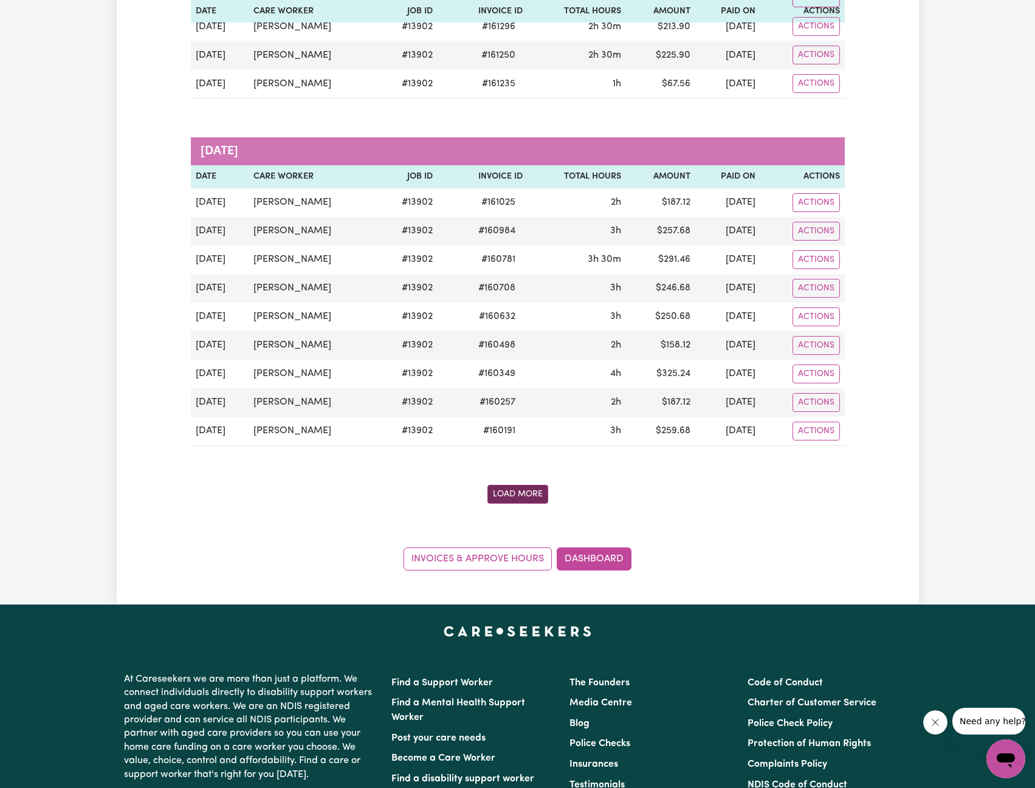
click at [525, 489] on button "Load More" at bounding box center [517, 494] width 61 height 19
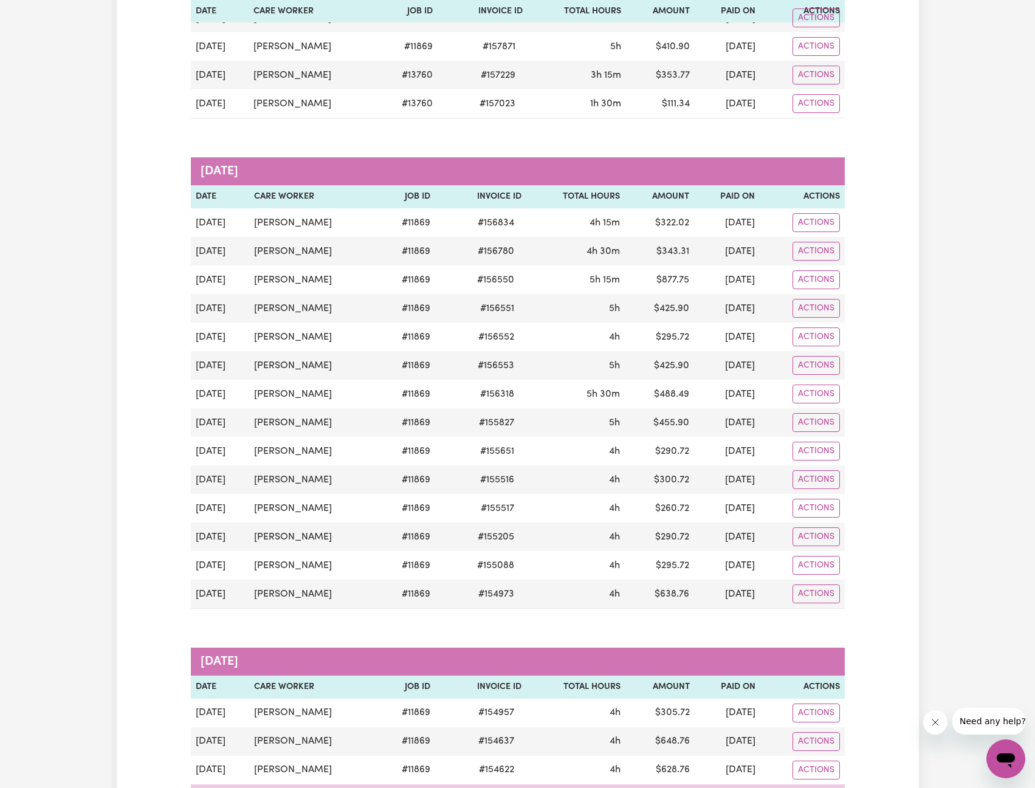
scroll to position [4259, 0]
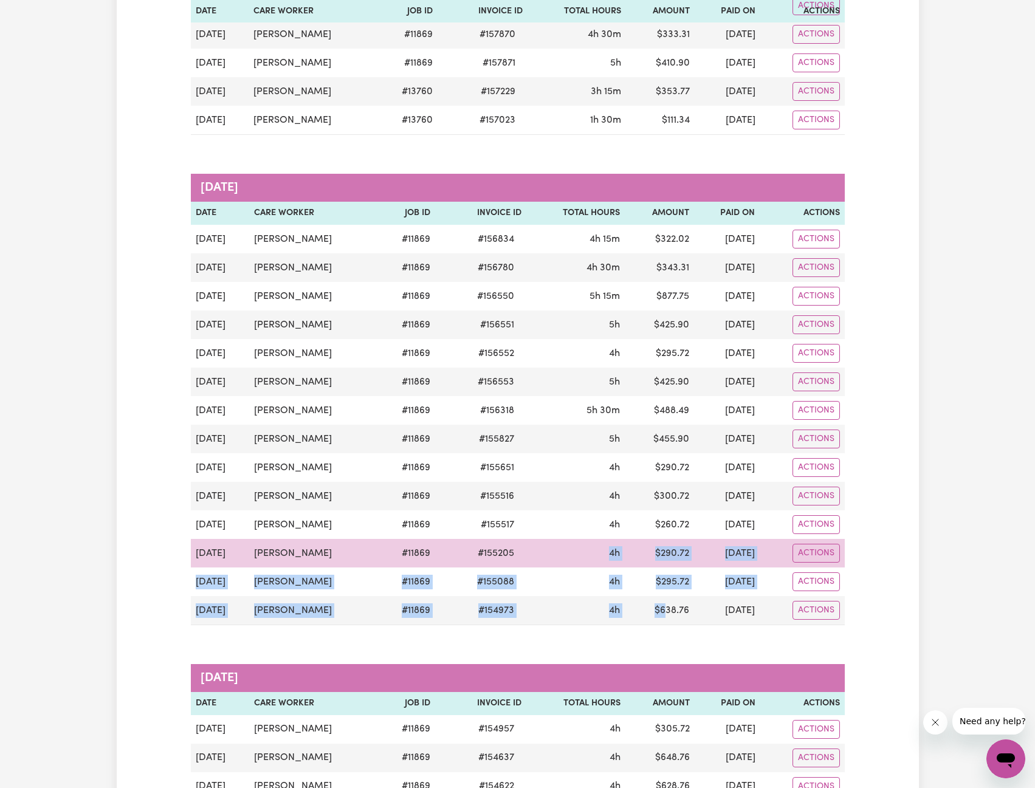
drag, startPoint x: 603, startPoint y: 597, endPoint x: 543, endPoint y: 552, distance: 75.1
click at [543, 552] on tbody "[DATE] [PERSON_NAME] # 11869 # 156834 4h 15m $ 322.02 [DATE] Actions [DATE] [PE…" at bounding box center [518, 425] width 654 height 401
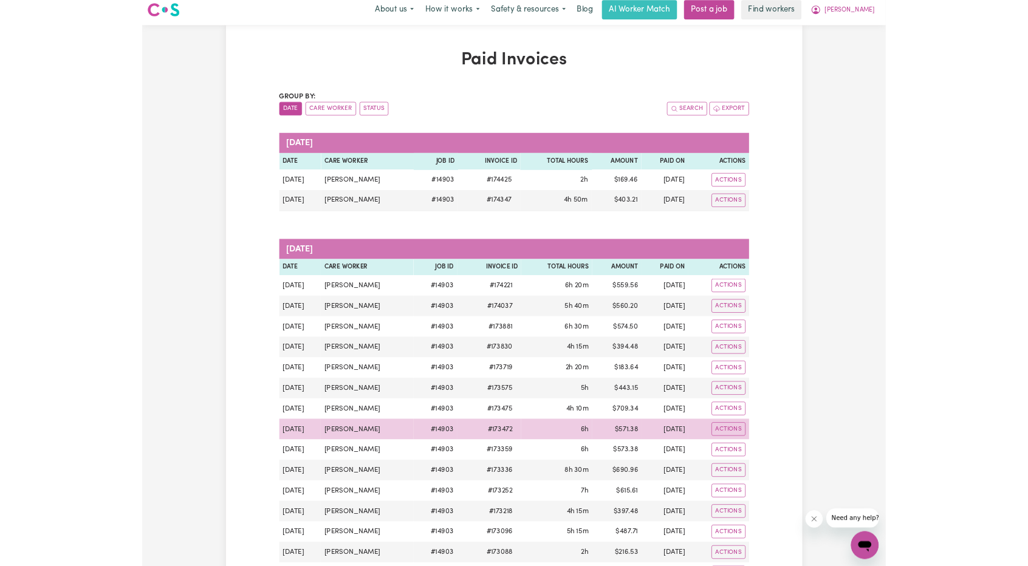
scroll to position [0, 0]
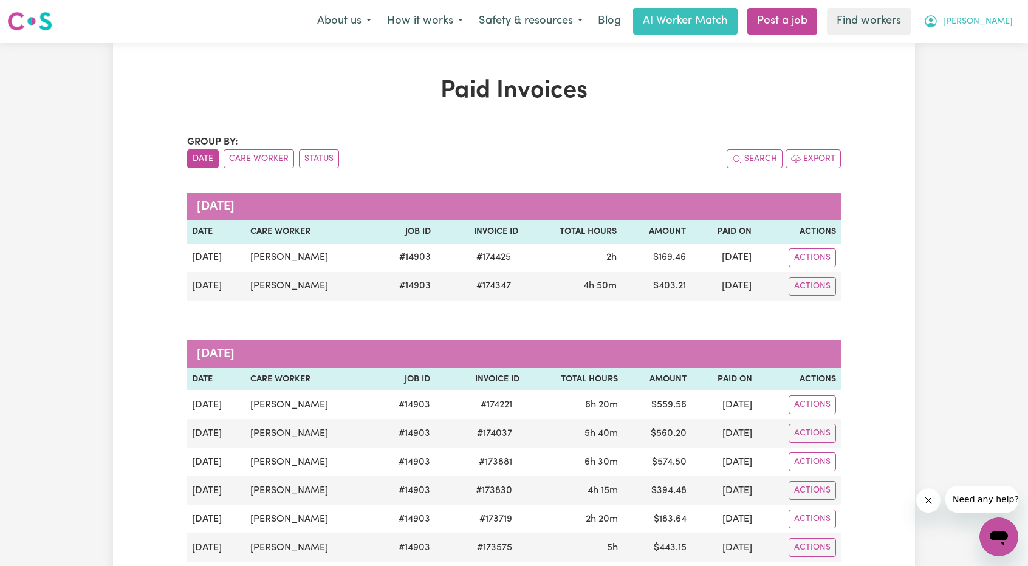
click at [999, 21] on span "[PERSON_NAME]" at bounding box center [978, 21] width 70 height 13
click at [999, 20] on span "[PERSON_NAME]" at bounding box center [978, 21] width 70 height 13
click at [960, 63] on link "Logout" at bounding box center [972, 69] width 96 height 23
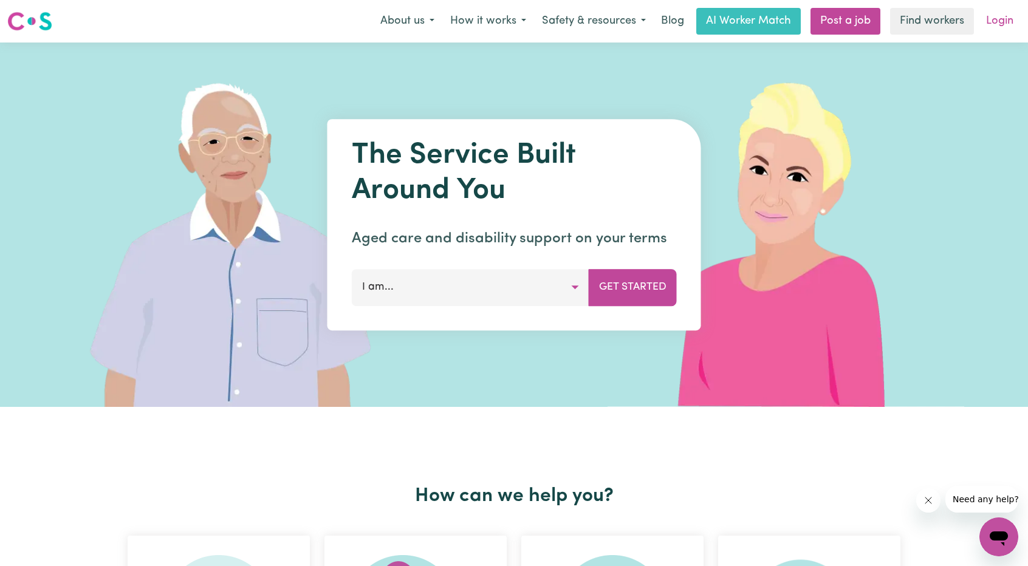
click at [1000, 22] on link "Login" at bounding box center [1000, 21] width 42 height 27
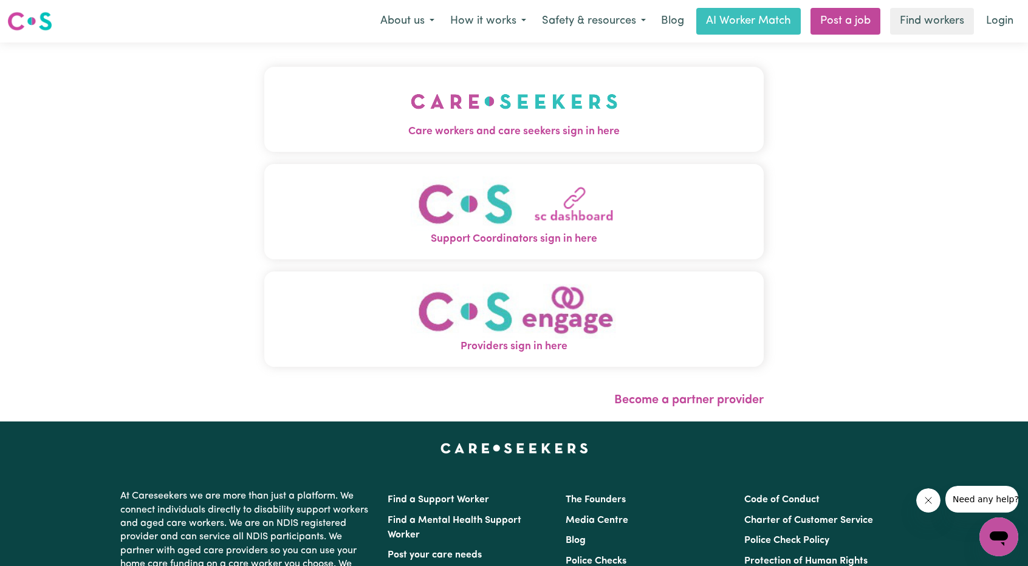
click at [579, 110] on button "Care workers and care seekers sign in here" at bounding box center [514, 109] width 500 height 85
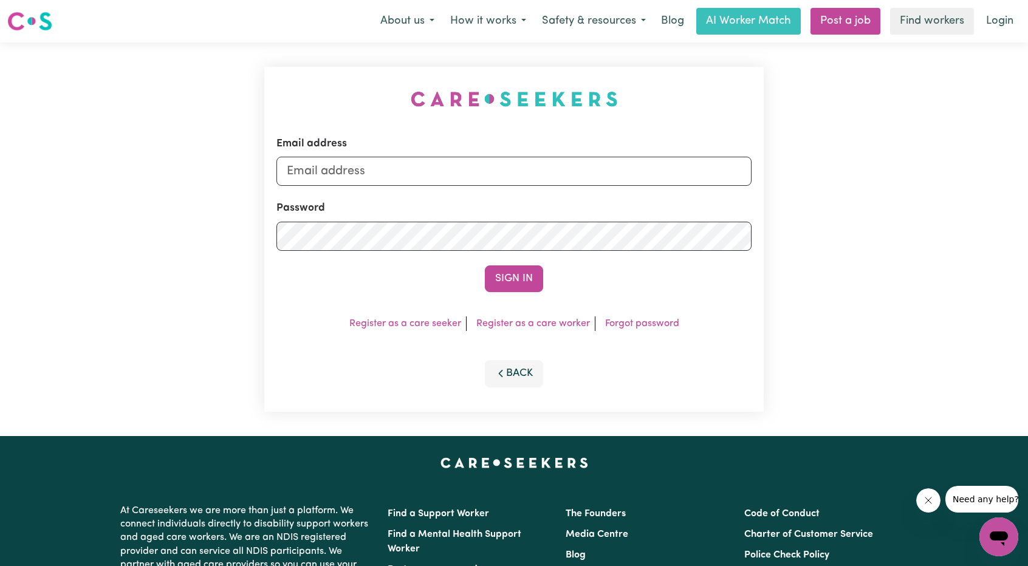
click at [613, 155] on div "Email address" at bounding box center [514, 161] width 475 height 50
click at [608, 157] on input "Email address" at bounding box center [514, 171] width 475 height 29
drag, startPoint x: 349, startPoint y: 172, endPoint x: 590, endPoint y: 165, distance: 240.2
click at [590, 165] on input "[EMAIL_ADDRESS][PERSON_NAME][DOMAIN_NAME]" at bounding box center [514, 171] width 475 height 29
type input "superuser~[EMAIL_ADDRESS][DOMAIN_NAME]"
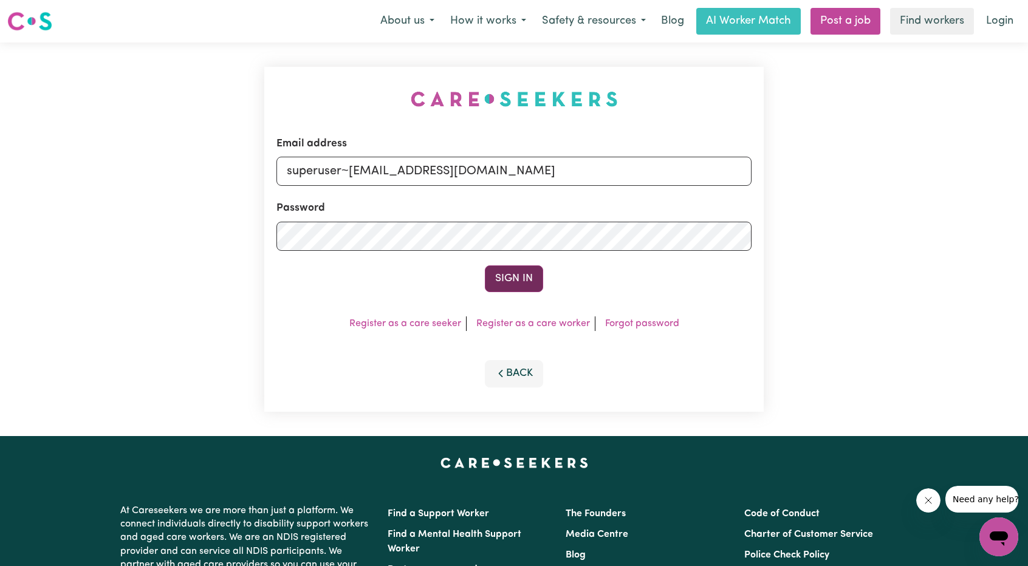
click at [518, 271] on button "Sign In" at bounding box center [514, 279] width 58 height 27
